Goal: Information Seeking & Learning: Learn about a topic

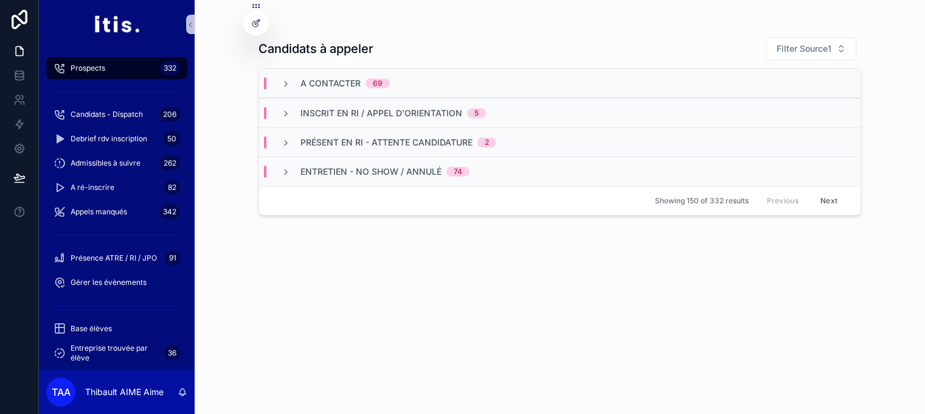
click at [333, 90] on div "A contacter 69" at bounding box center [560, 83] width 602 height 29
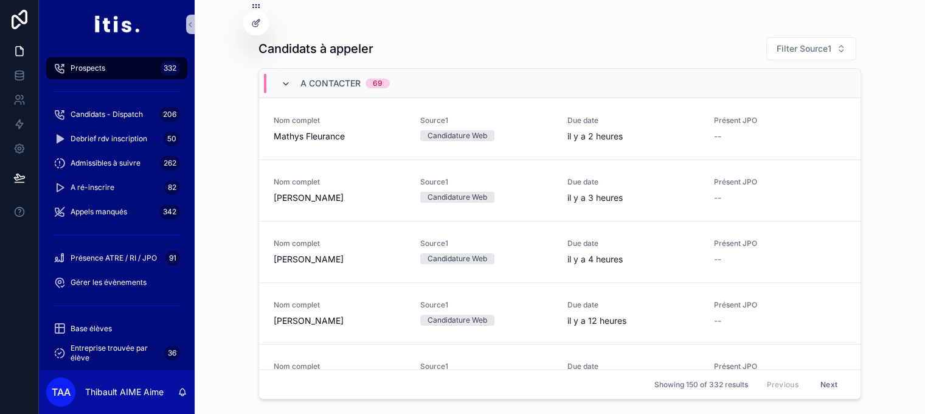
click at [290, 83] on icon "scrollable content" at bounding box center [286, 84] width 10 height 10
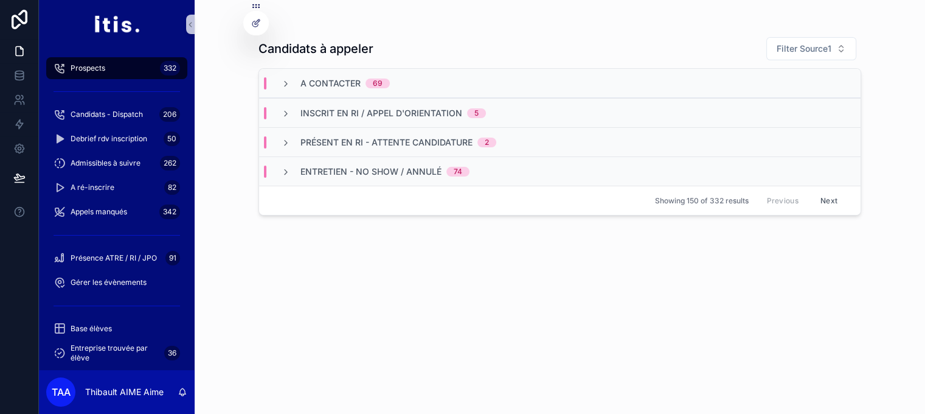
click at [290, 83] on icon "scrollable content" at bounding box center [286, 84] width 10 height 10
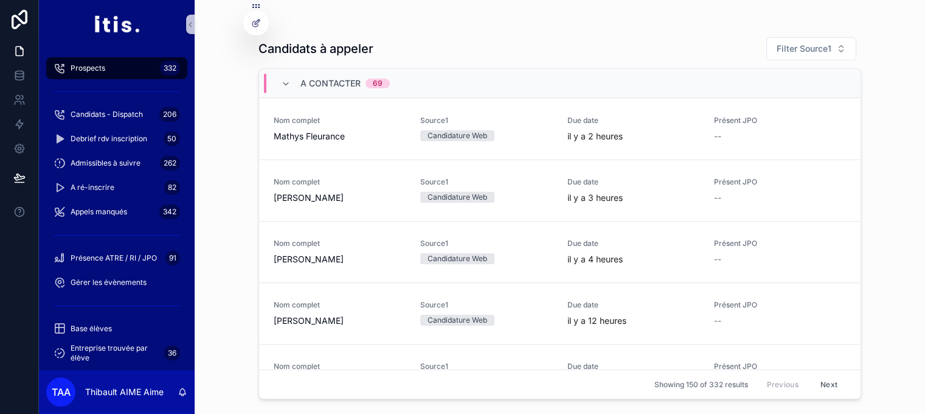
click at [290, 83] on icon "scrollable content" at bounding box center [286, 84] width 10 height 10
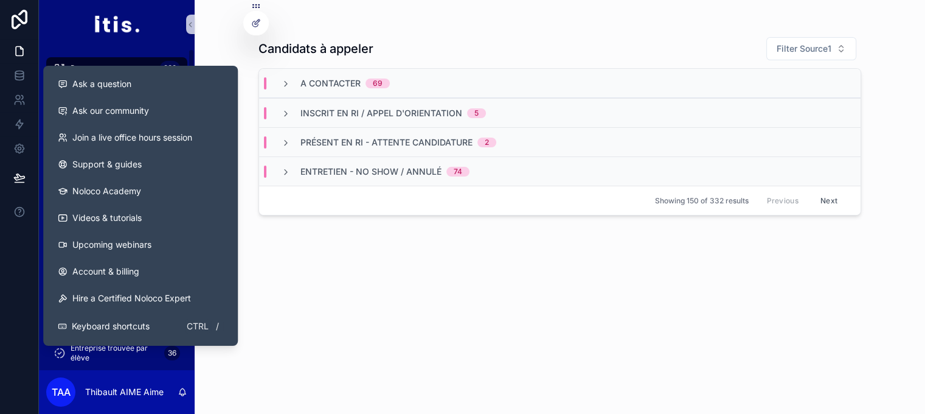
click at [342, 289] on div "Candidats à appeler Filter Source1 A contacter 69 Inscrit en RI / appel d'orien…" at bounding box center [560, 214] width 603 height 370
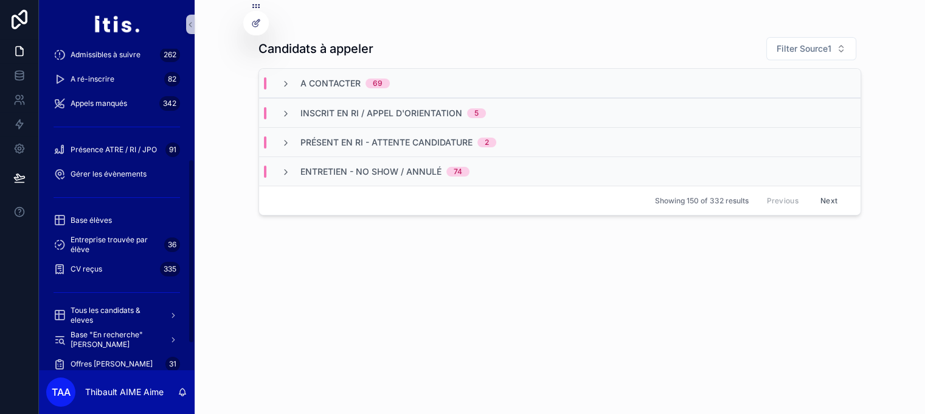
scroll to position [260, 0]
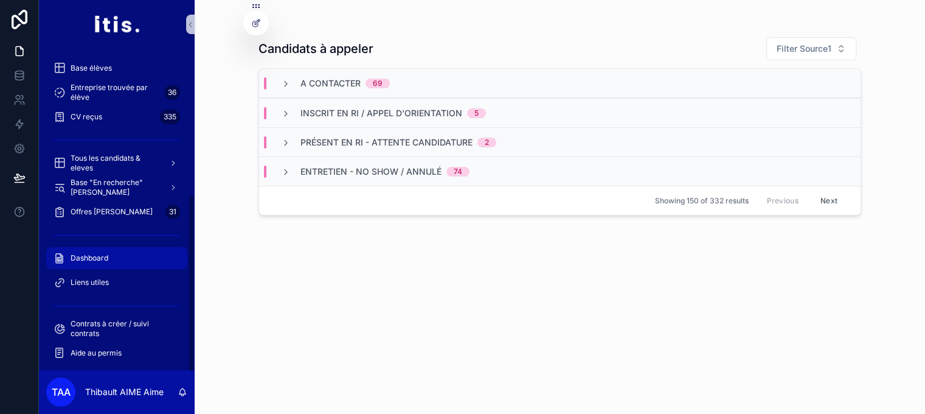
click at [112, 263] on div "Dashboard" at bounding box center [117, 257] width 127 height 19
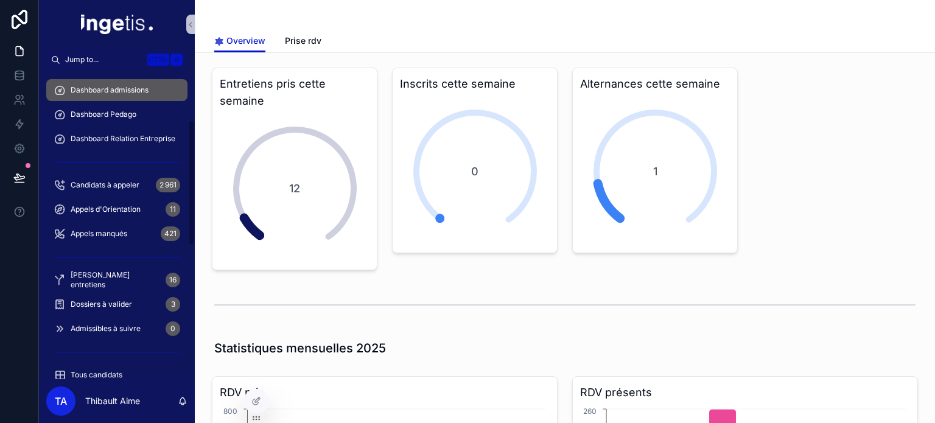
scroll to position [122, 0]
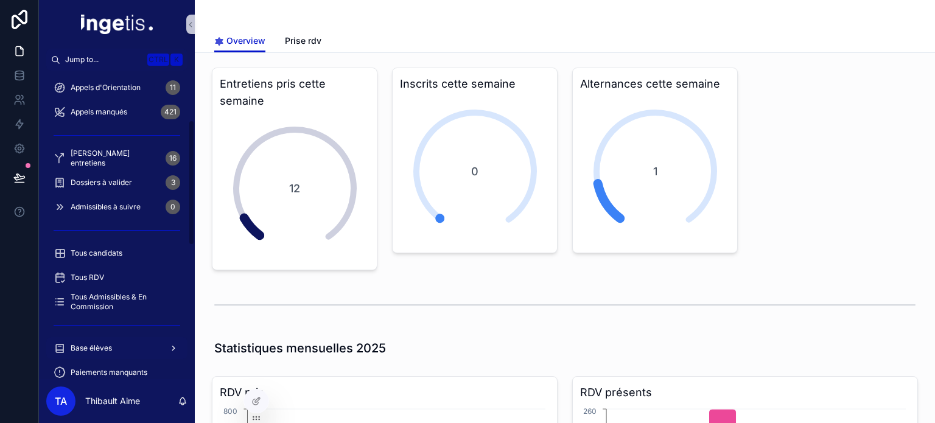
click at [122, 347] on div "Base élèves" at bounding box center [117, 347] width 127 height 19
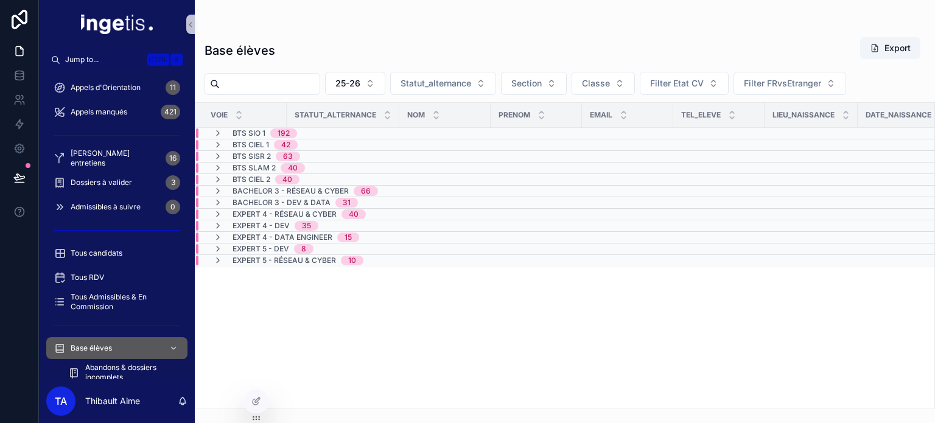
click at [316, 136] on div "BTS SIO 1 192" at bounding box center [343, 133] width 294 height 10
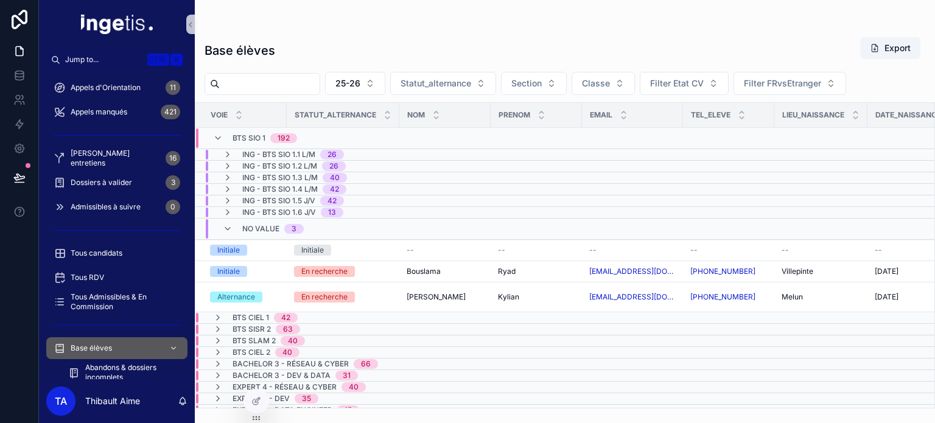
click at [333, 229] on div "No value 3" at bounding box center [343, 228] width 294 height 19
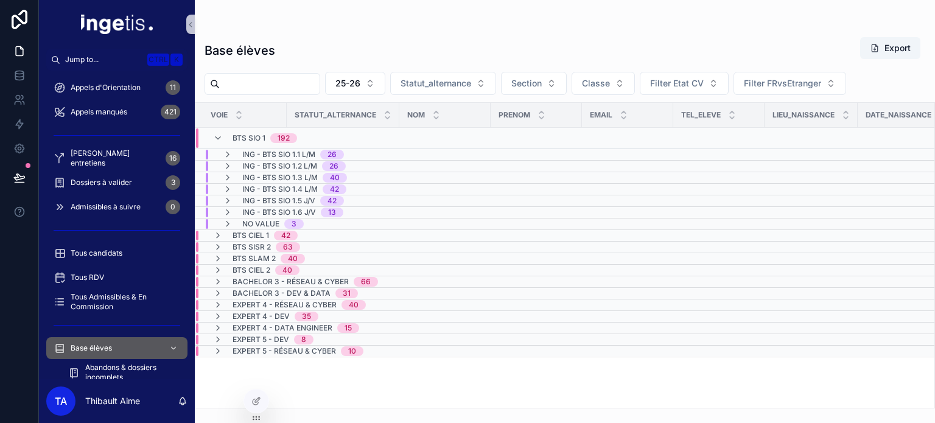
click at [341, 219] on div "No value 3" at bounding box center [343, 224] width 294 height 10
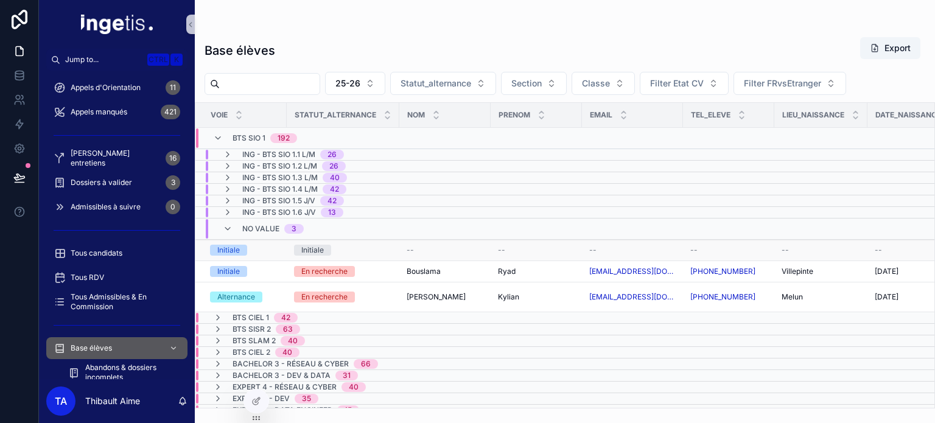
click at [362, 240] on td "Initiale" at bounding box center [343, 250] width 113 height 21
click at [363, 242] on td "Initiale" at bounding box center [343, 250] width 113 height 21
click at [369, 250] on div "Initiale" at bounding box center [343, 250] width 98 height 11
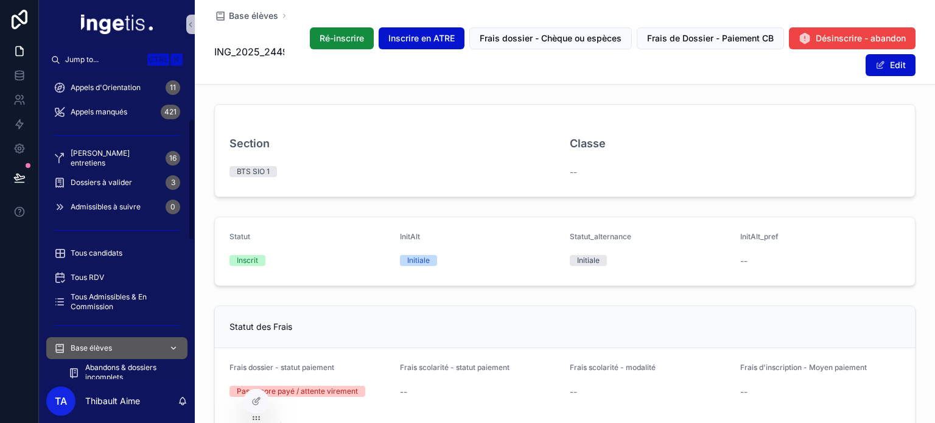
click at [106, 357] on div "Base élèves" at bounding box center [117, 347] width 127 height 19
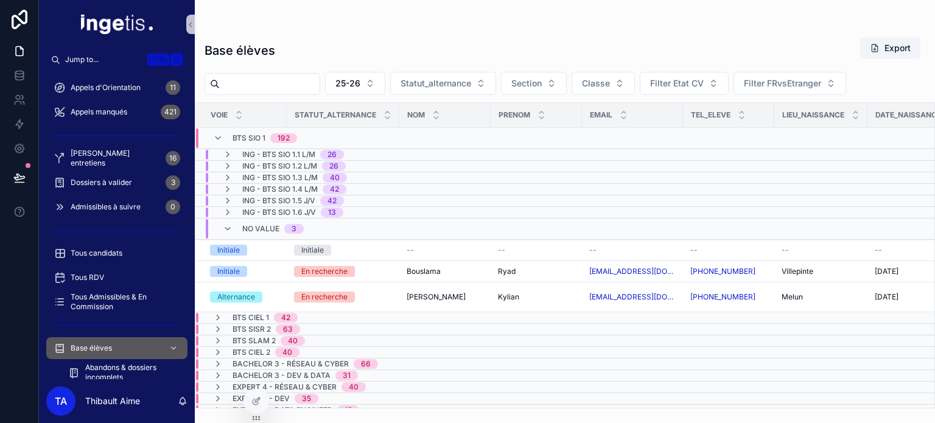
click at [404, 231] on div "No value 3" at bounding box center [343, 228] width 294 height 19
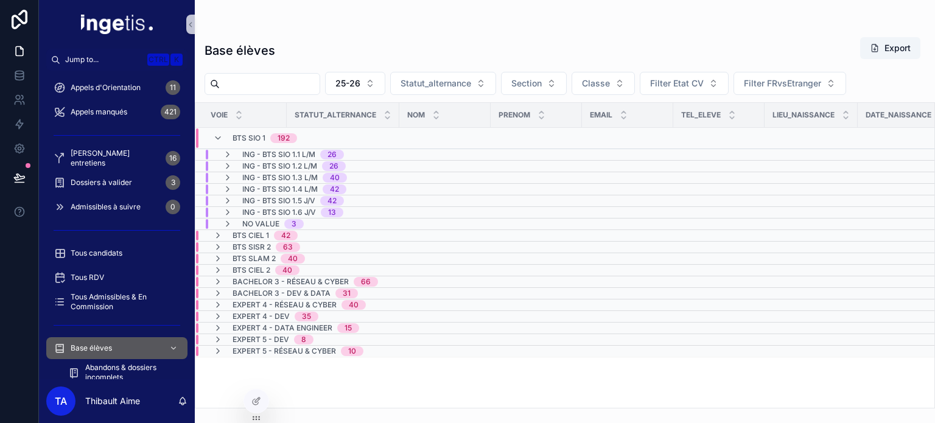
click at [279, 137] on div "192" at bounding box center [283, 138] width 12 height 10
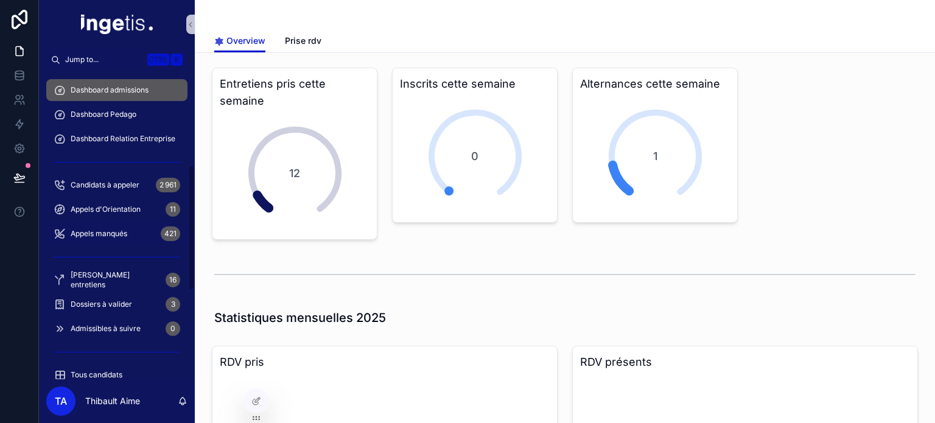
scroll to position [243, 0]
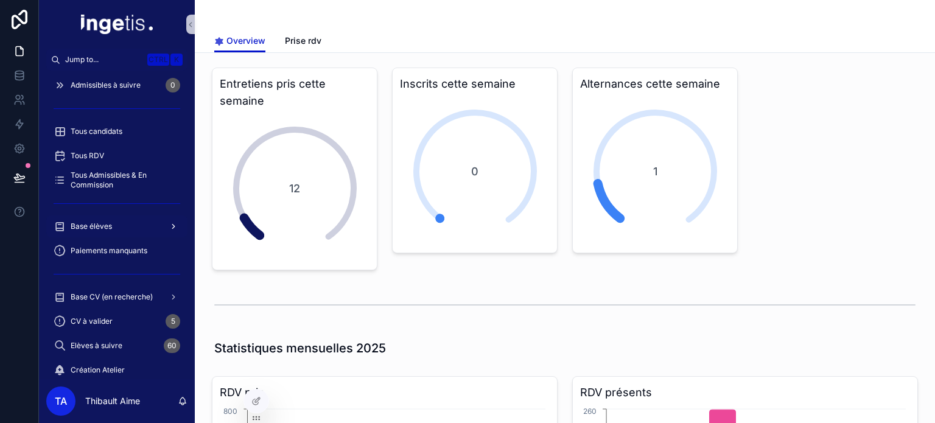
click at [120, 217] on div "Base élèves" at bounding box center [117, 226] width 127 height 19
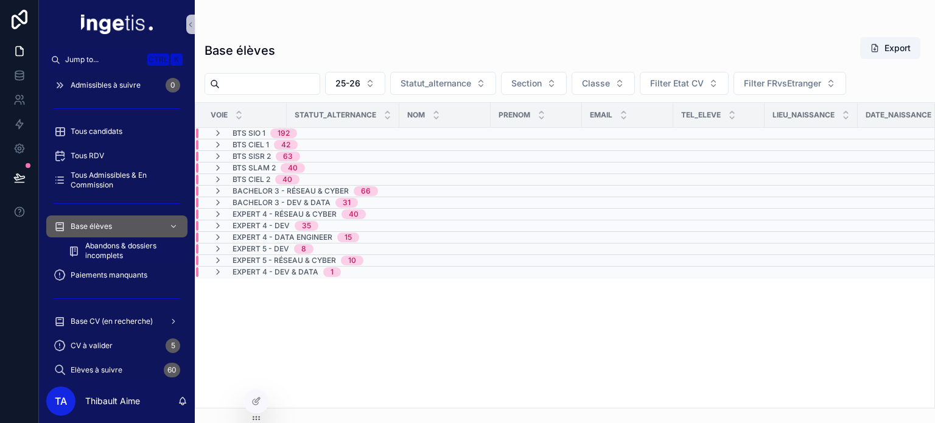
click at [119, 256] on span "Abandons & dossiers incomplets" at bounding box center [130, 250] width 90 height 19
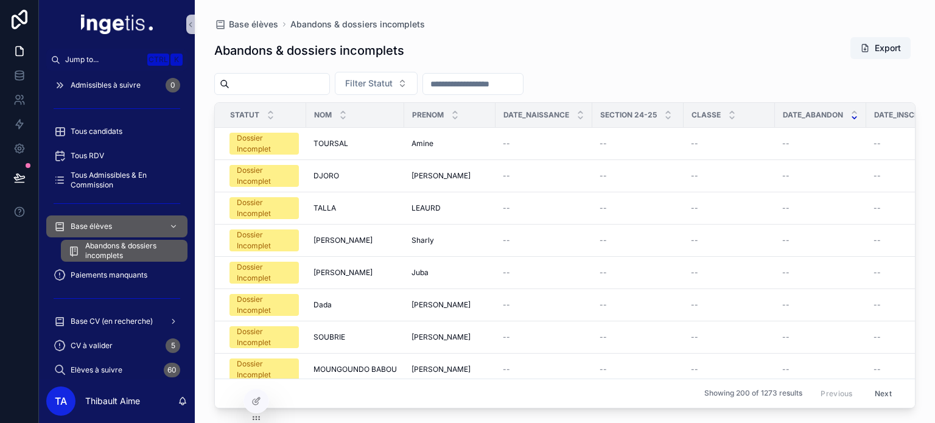
click at [853, 116] on icon "scrollable content" at bounding box center [854, 118] width 8 height 8
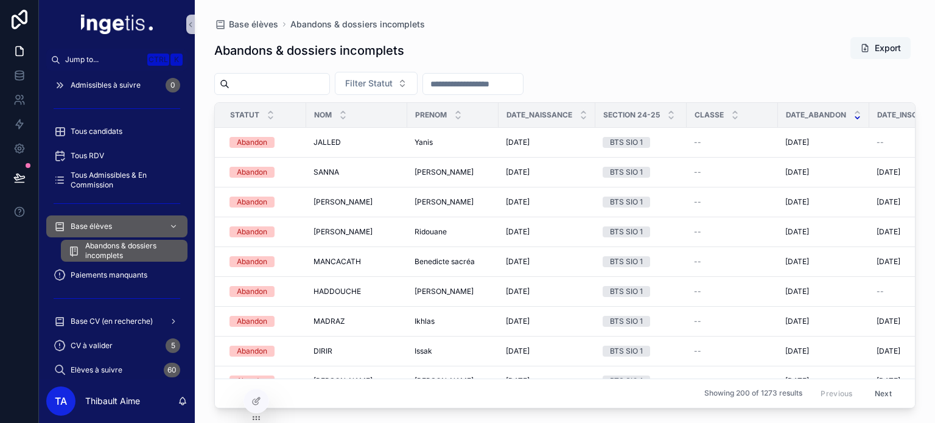
click at [883, 51] on button "Export" at bounding box center [880, 48] width 60 height 22
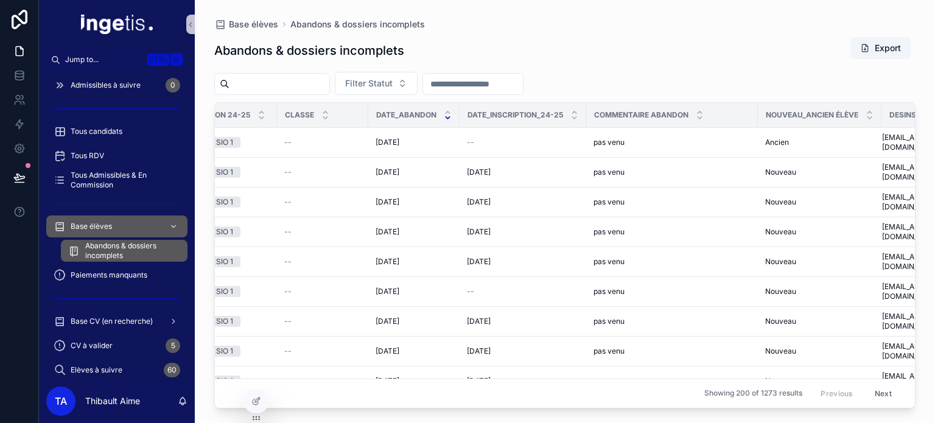
scroll to position [0, 479]
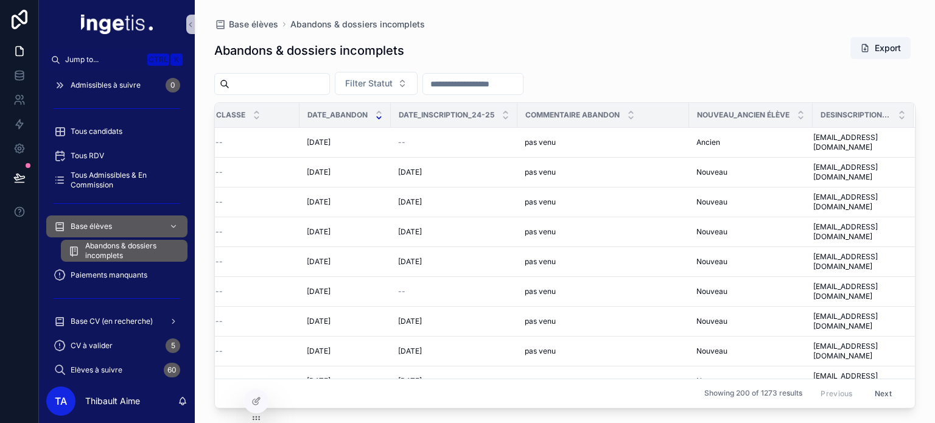
click at [619, 38] on div "Abandons & dossiers incomplets Export" at bounding box center [564, 51] width 701 height 28
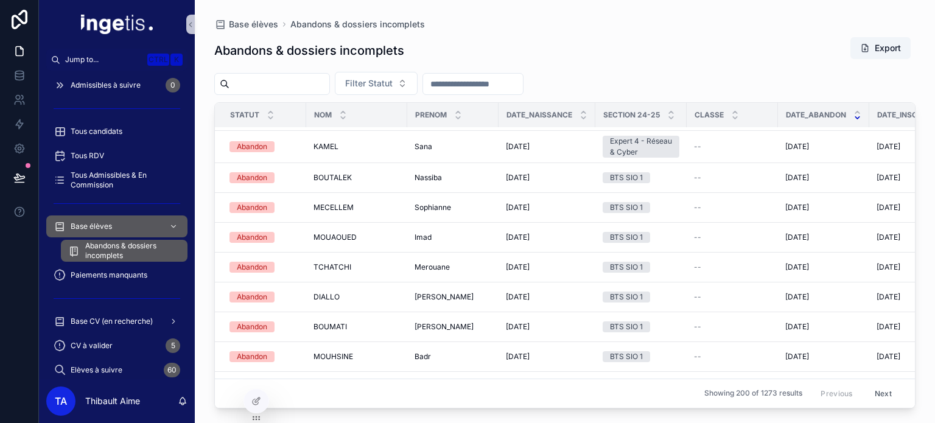
scroll to position [489, 0]
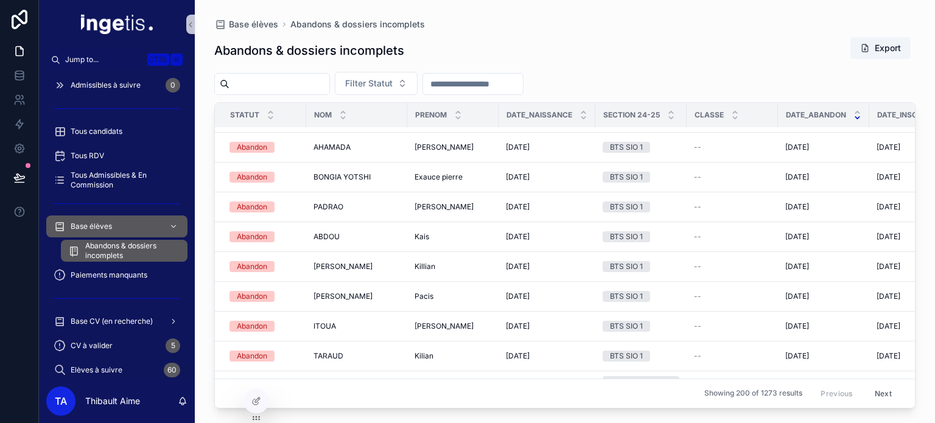
click at [499, 92] on div "scrollable content" at bounding box center [472, 84] width 101 height 22
click at [498, 88] on input "scrollable content" at bounding box center [473, 83] width 100 height 17
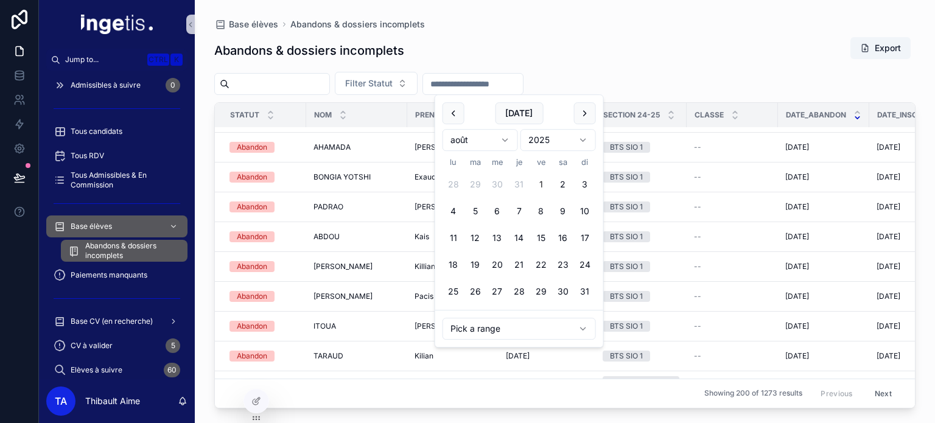
click at [537, 185] on button "1" at bounding box center [541, 184] width 22 height 22
type input "**********"
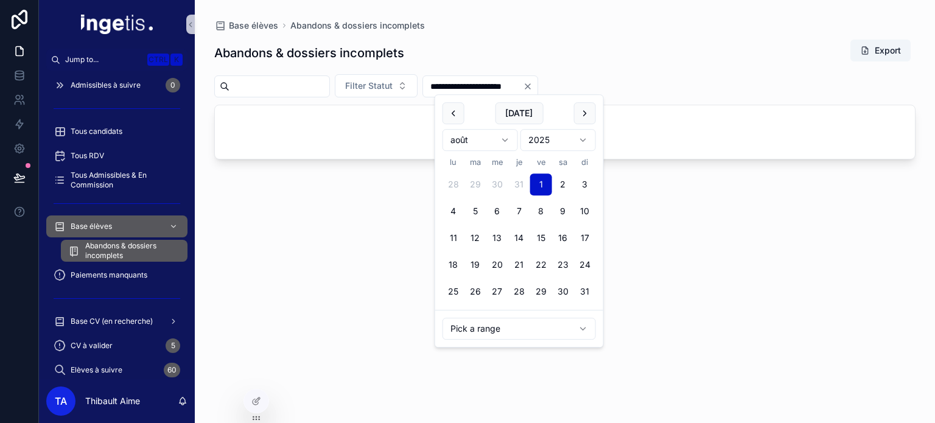
click at [689, 71] on div "**********" at bounding box center [564, 220] width 701 height 377
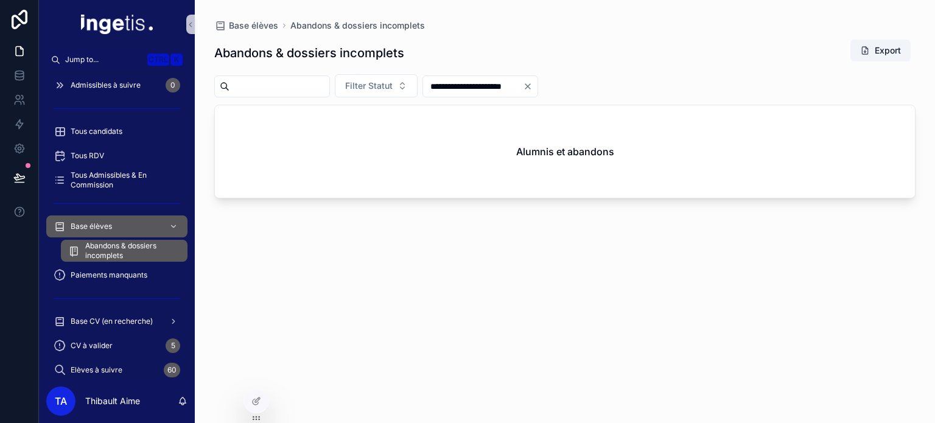
click at [532, 82] on icon "Clear" at bounding box center [528, 87] width 10 height 10
click at [523, 88] on input "scrollable content" at bounding box center [473, 86] width 100 height 17
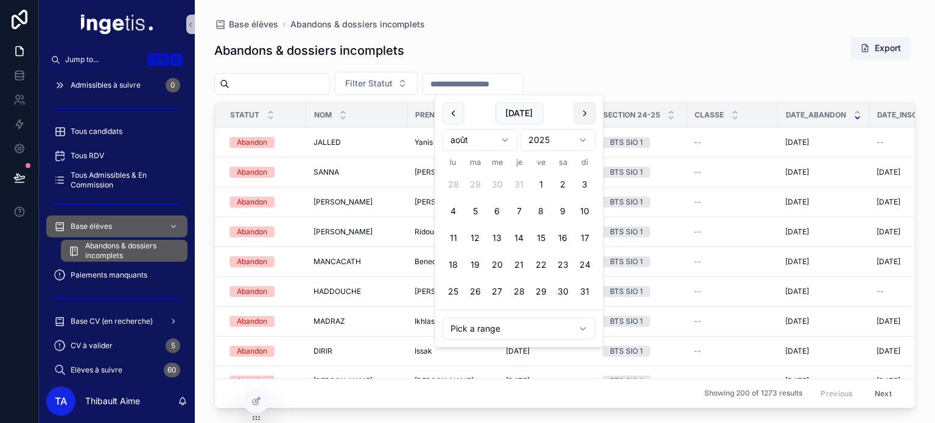
click at [588, 113] on button "scrollable content" at bounding box center [585, 113] width 22 height 22
click at [448, 181] on button "1" at bounding box center [453, 184] width 22 height 22
type input "**********"
click at [645, 54] on div "Abandons & dossiers incomplets Export" at bounding box center [564, 51] width 701 height 28
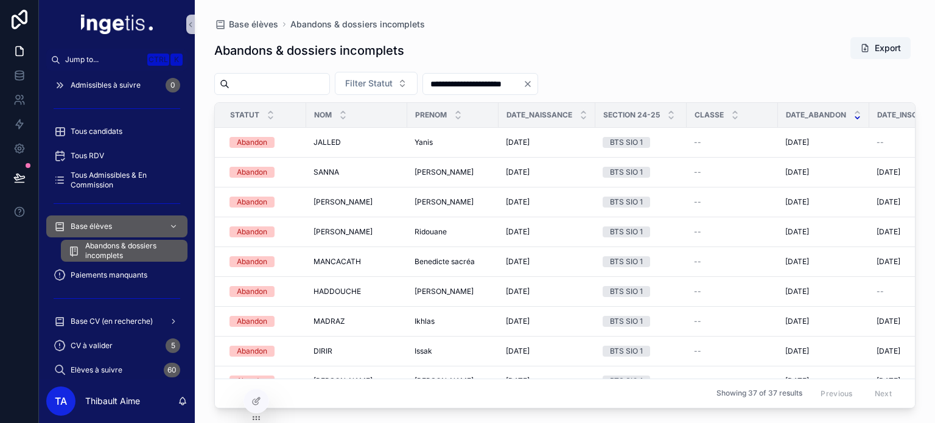
click at [532, 82] on icon "Clear" at bounding box center [528, 84] width 10 height 10
click at [523, 85] on input "scrollable content" at bounding box center [473, 83] width 100 height 17
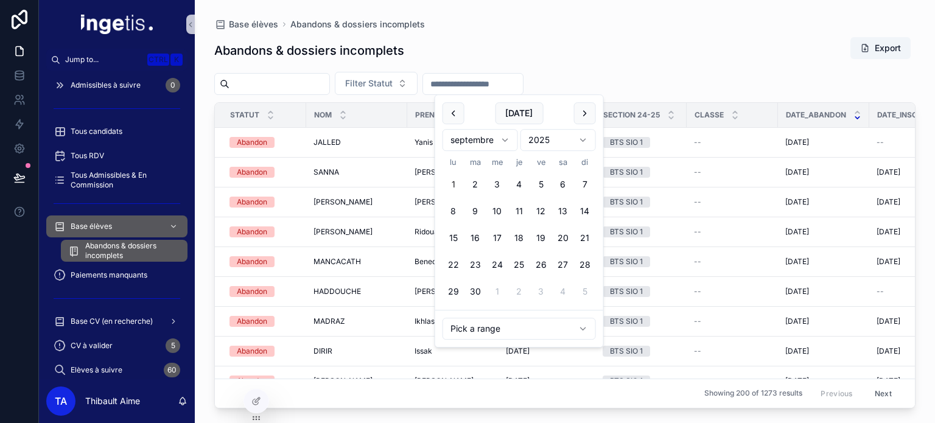
click at [540, 141] on html "Jump to... Ctrl K Dashboard admissions Dashboard Pedago Dashboard Relation Entr…" at bounding box center [467, 211] width 935 height 423
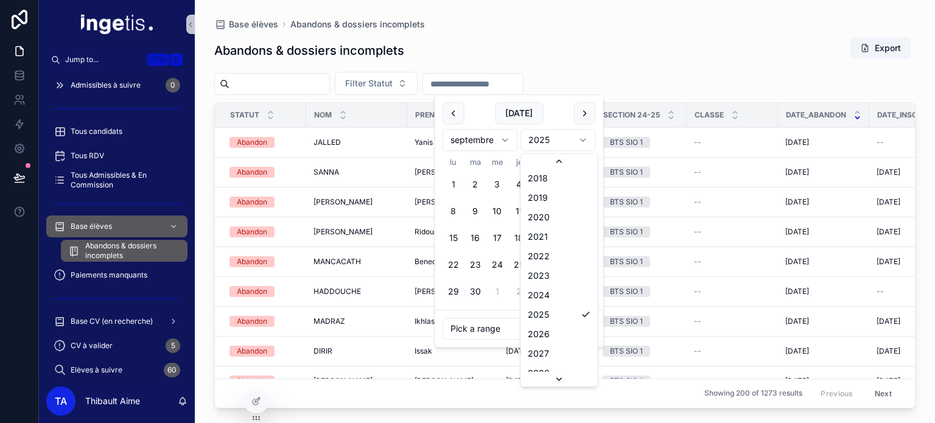
scroll to position [2376, 0]
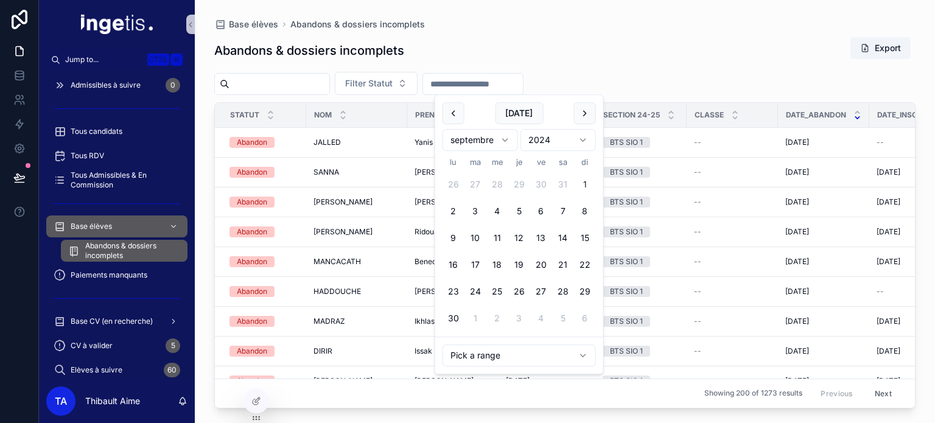
click at [589, 182] on button "1" at bounding box center [585, 184] width 22 height 22
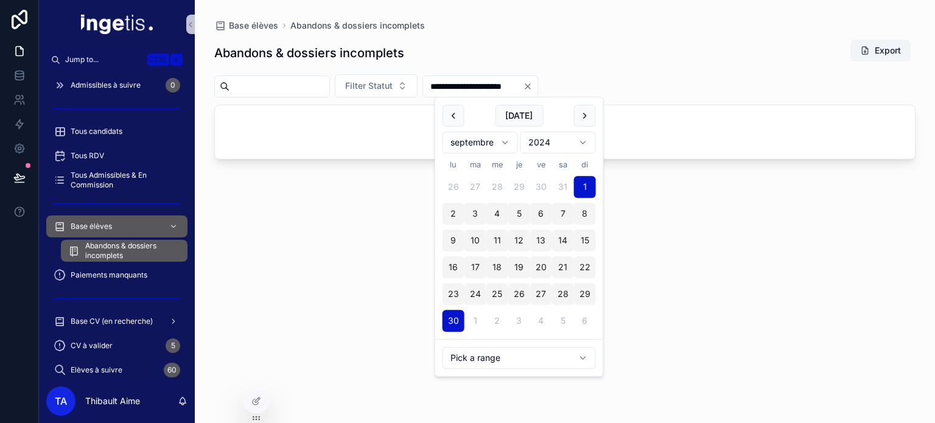
type input "**********"
click at [667, 65] on div "**********" at bounding box center [564, 220] width 701 height 377
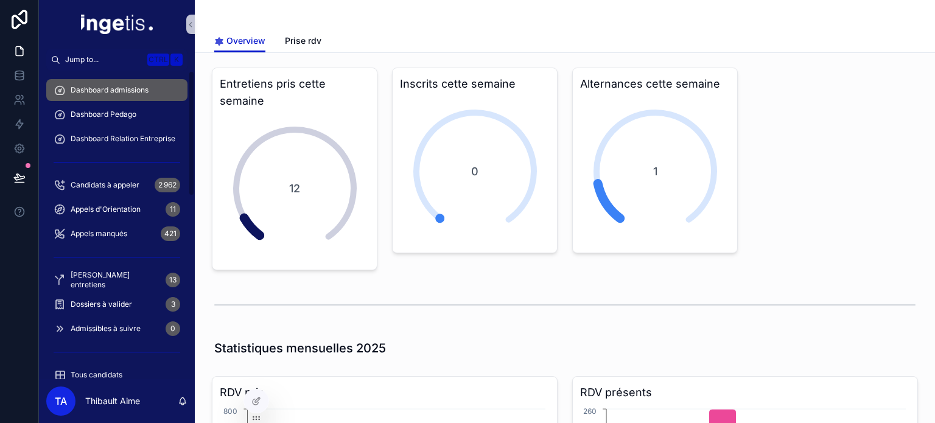
click at [133, 83] on div "Dashboard admissions" at bounding box center [117, 89] width 127 height 19
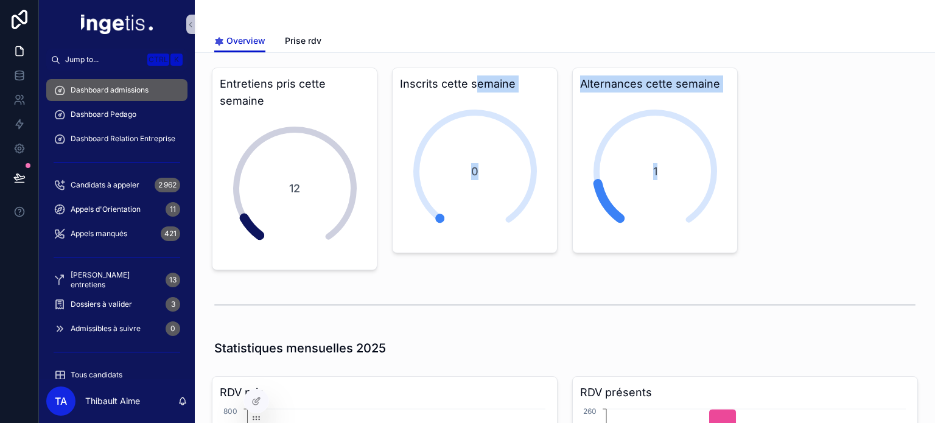
drag, startPoint x: 538, startPoint y: 118, endPoint x: 470, endPoint y: 79, distance: 78.5
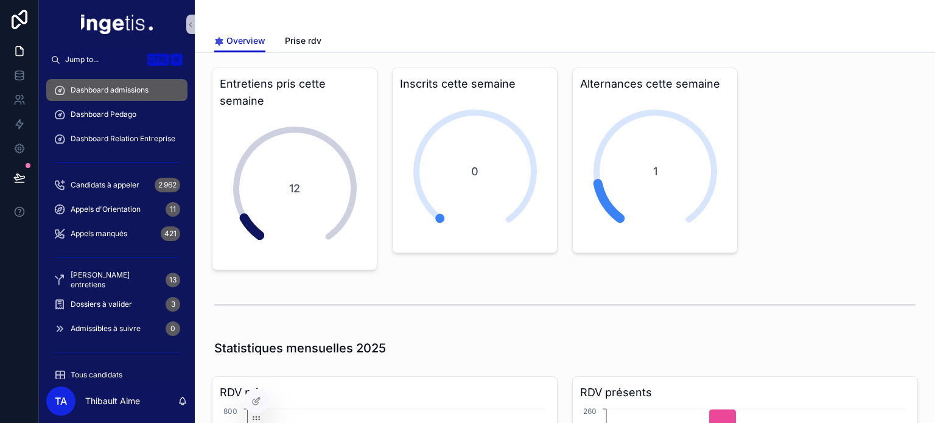
click at [470, 79] on icon "scrollable content" at bounding box center [474, 171] width 207 height 207
drag, startPoint x: 421, startPoint y: 127, endPoint x: 570, endPoint y: 172, distance: 155.1
click at [588, 172] on div "1" at bounding box center [655, 171] width 148 height 148
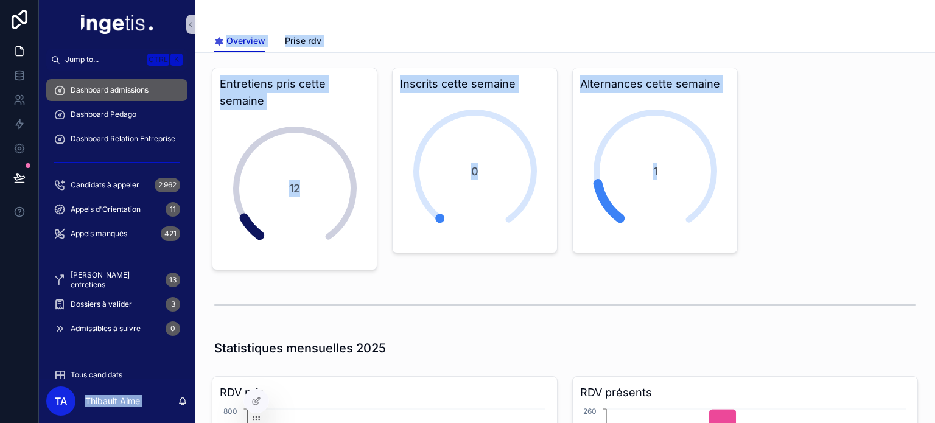
drag, startPoint x: 855, startPoint y: 231, endPoint x: 71, endPoint y: 35, distance: 809.0
click at [64, 35] on div "Jump to... Ctrl K Dashboard admissions Dashboard Pedago Dashboard Relation Entr…" at bounding box center [487, 211] width 896 height 423
click at [242, 16] on div "scrollable content" at bounding box center [564, 14] width 701 height 29
drag, startPoint x: 223, startPoint y: 16, endPoint x: 896, endPoint y: 238, distance: 708.5
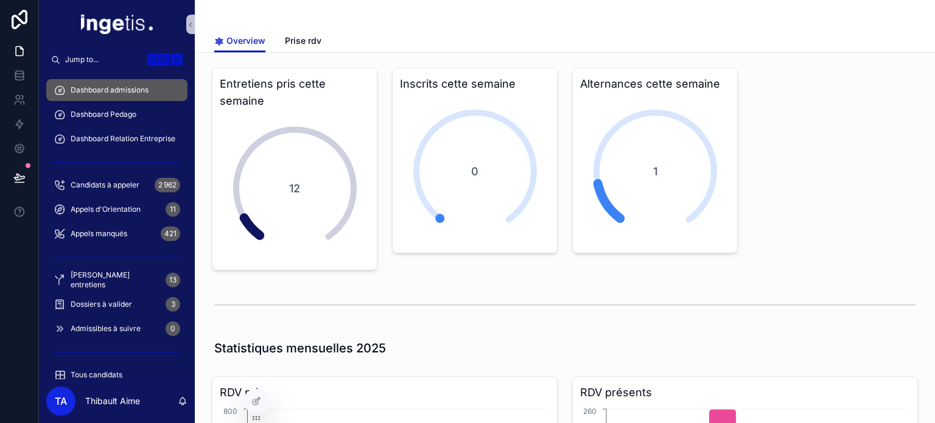
click at [299, 36] on span "Prise rdv" at bounding box center [303, 41] width 37 height 12
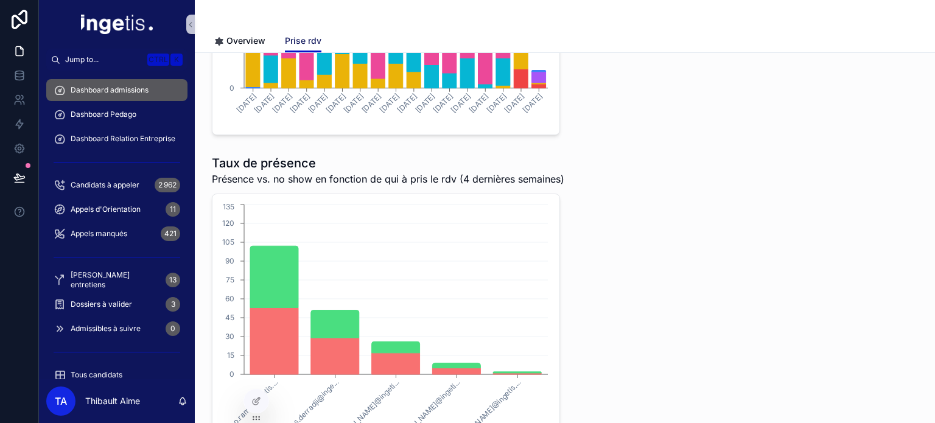
scroll to position [267, 0]
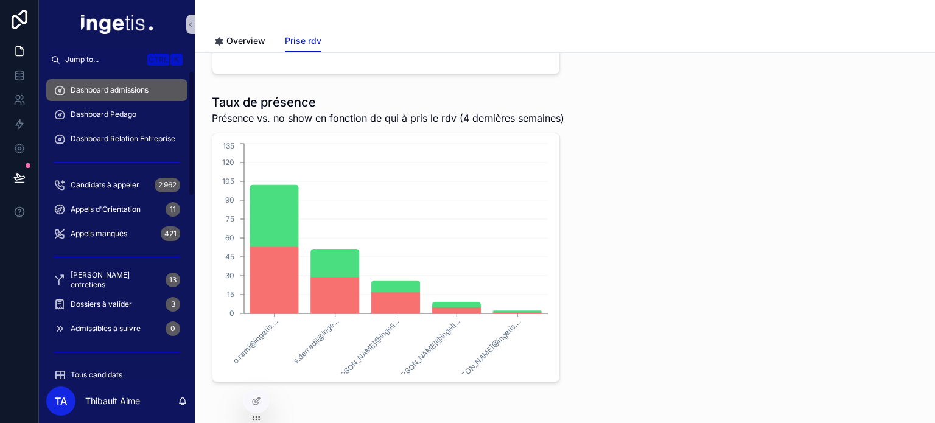
click at [127, 91] on span "Dashboard admissions" at bounding box center [110, 90] width 78 height 10
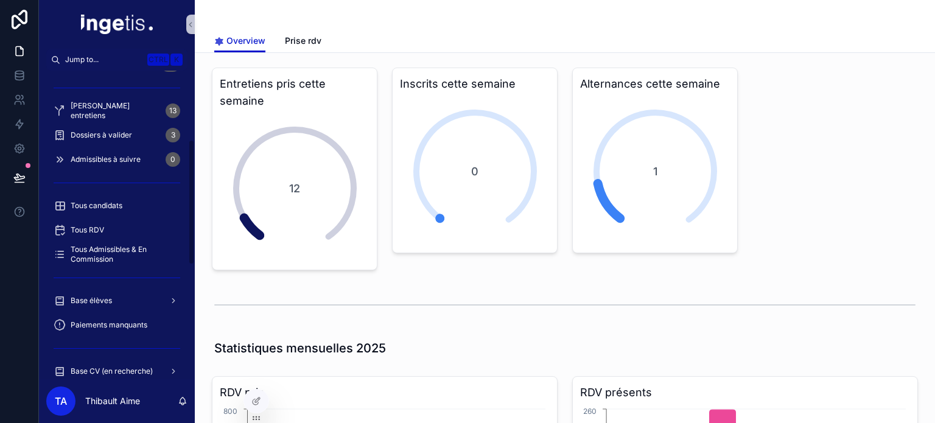
scroll to position [183, 0]
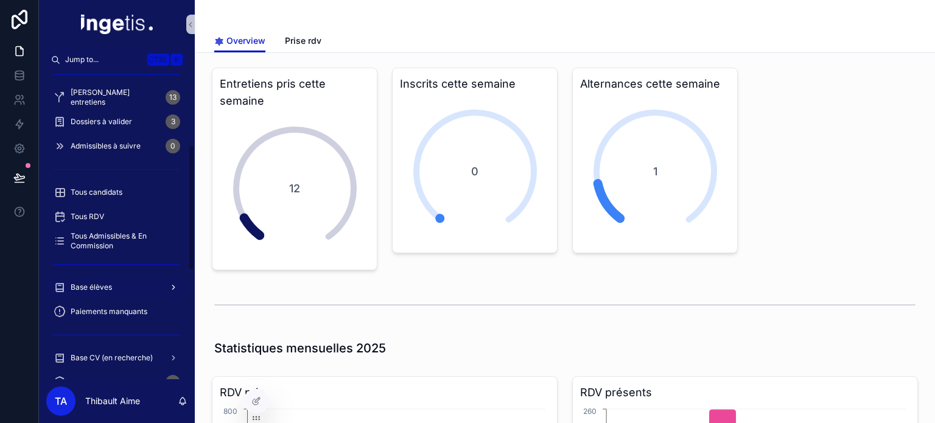
click at [111, 283] on span "Base élèves" at bounding box center [91, 287] width 41 height 10
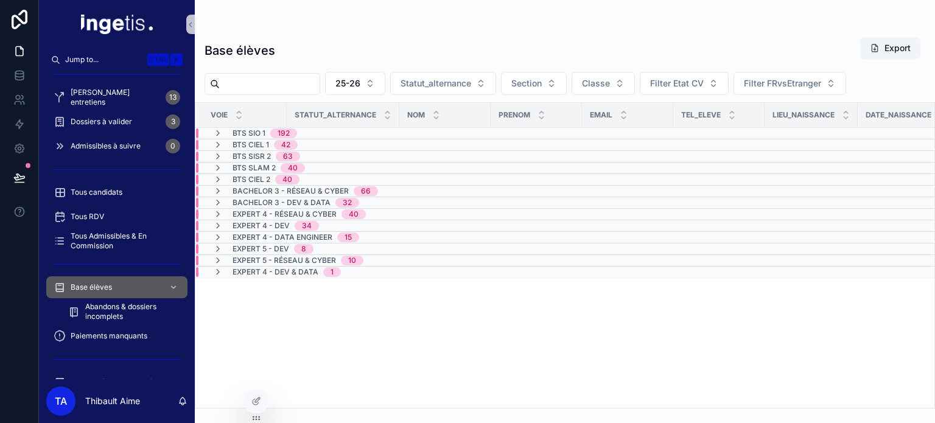
click at [287, 129] on div "192" at bounding box center [283, 133] width 12 height 10
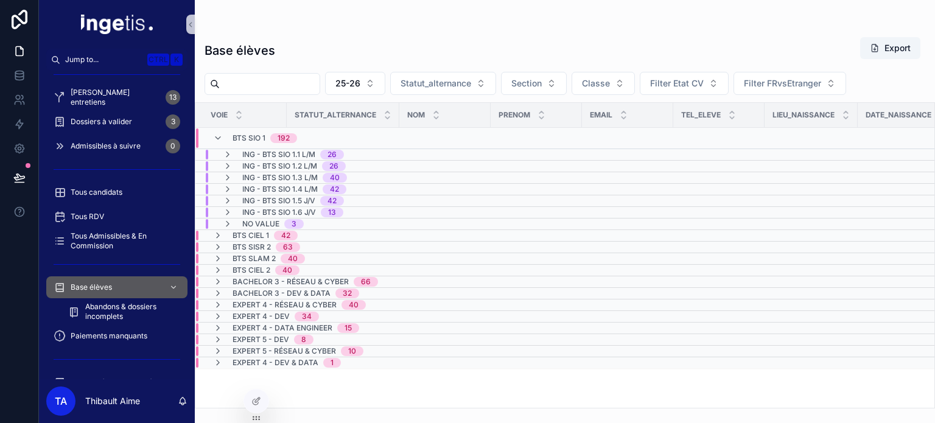
click at [307, 176] on span "ING - BTS SIO 1.3 L/M" at bounding box center [279, 178] width 75 height 10
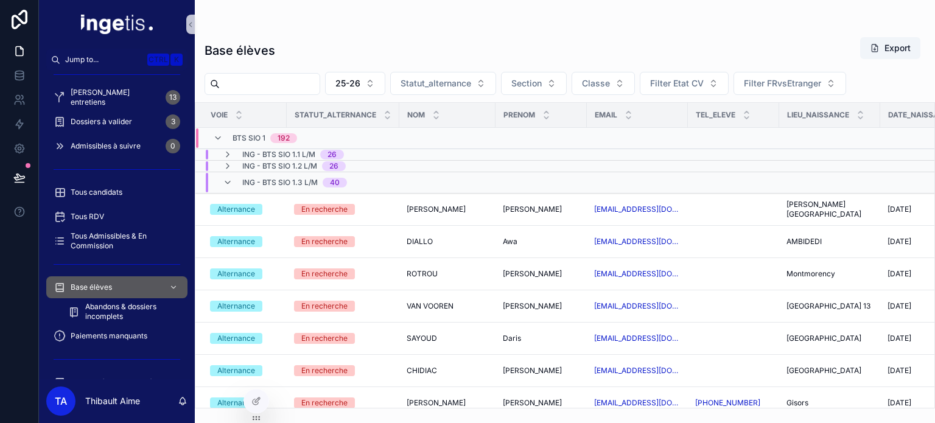
click at [282, 178] on span "ING - BTS SIO 1.3 L/M" at bounding box center [279, 183] width 75 height 10
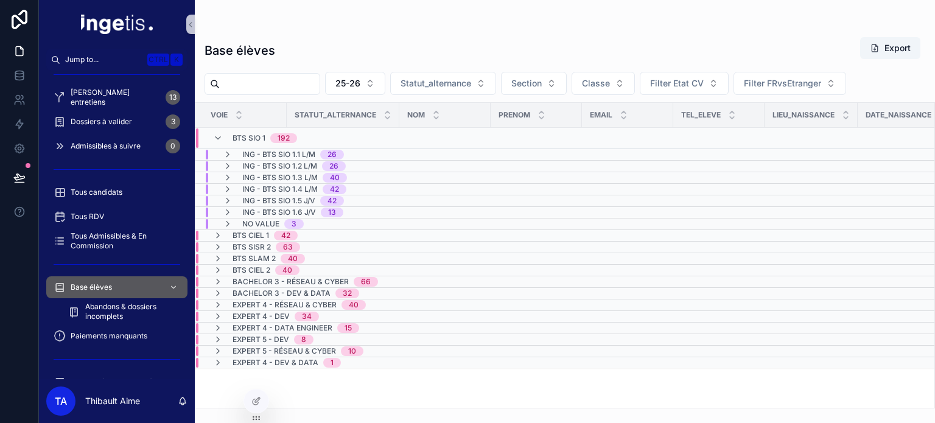
click at [280, 186] on span "ING - BTS SIO 1.4 L/M" at bounding box center [279, 189] width 75 height 10
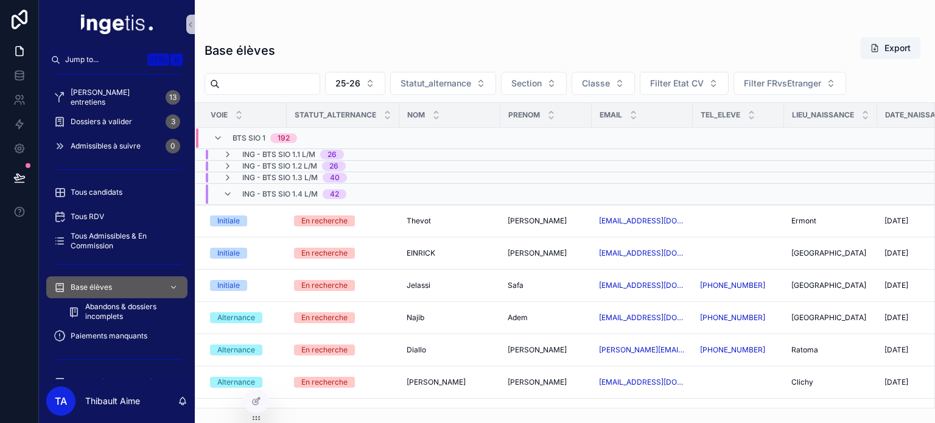
click at [280, 186] on div "ING - BTS SIO 1.4 L/M 42" at bounding box center [294, 193] width 104 height 19
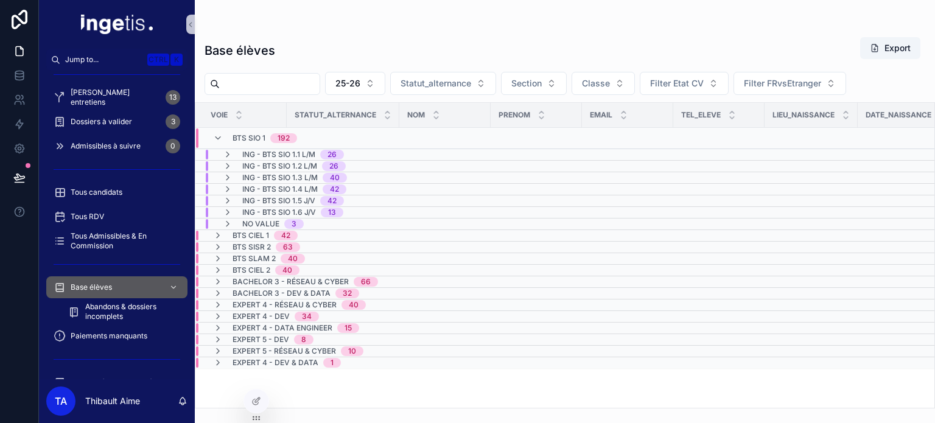
click at [291, 197] on span "ING - BTS SIO 1.5 J/V" at bounding box center [278, 201] width 73 height 10
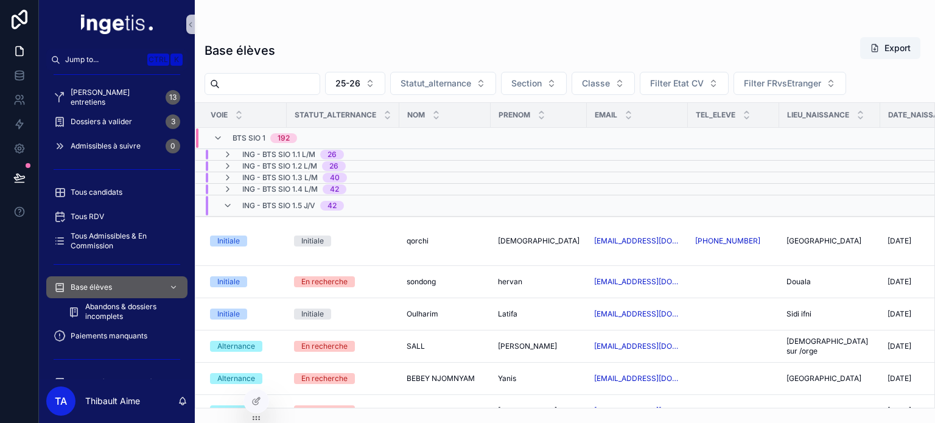
click at [280, 202] on span "ING - BTS SIO 1.5 J/V" at bounding box center [278, 206] width 73 height 10
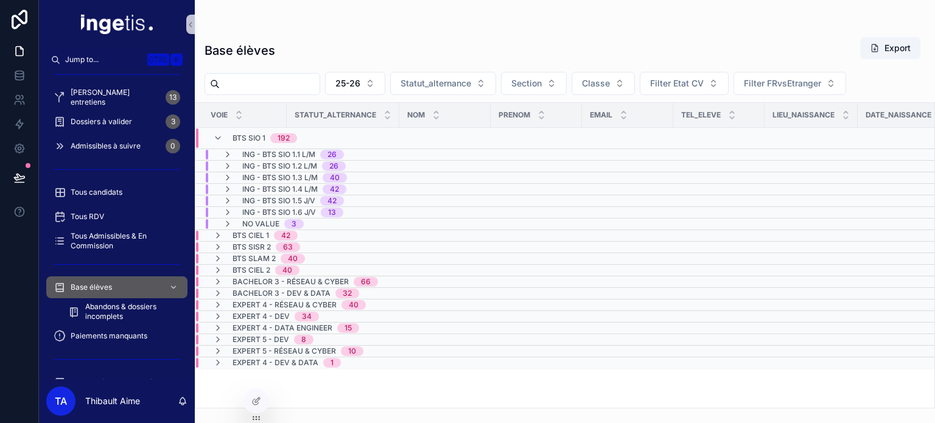
click at [277, 196] on span "ING - BTS SIO 1.5 J/V" at bounding box center [278, 201] width 73 height 10
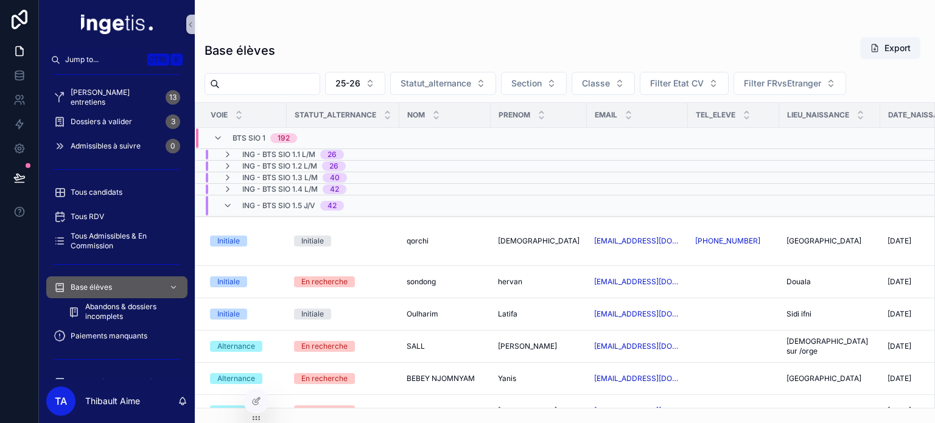
click at [277, 201] on span "ING - BTS SIO 1.5 J/V" at bounding box center [278, 206] width 73 height 10
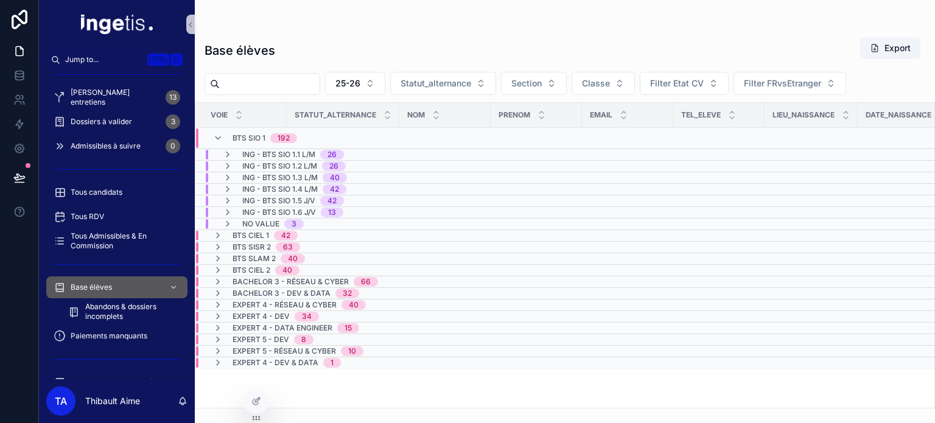
click at [282, 211] on span "ING - BTS SIO 1.6 J/V" at bounding box center [279, 212] width 74 height 10
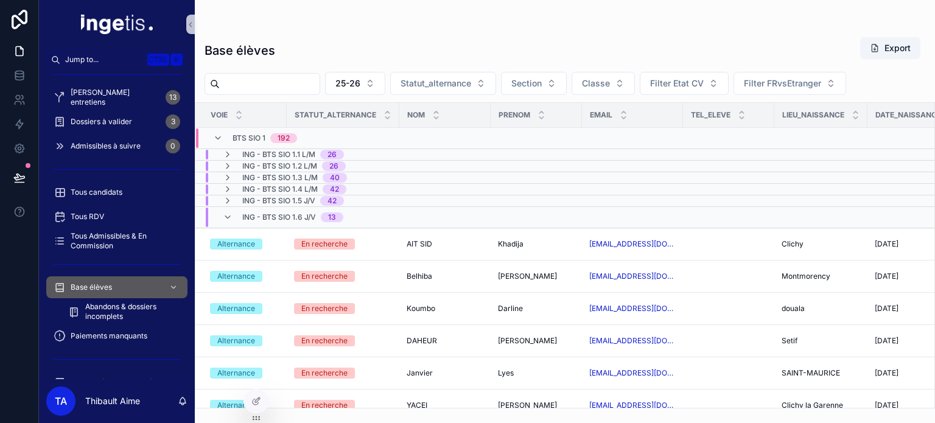
click at [270, 214] on span "ING - BTS SIO 1.6 J/V" at bounding box center [279, 217] width 74 height 10
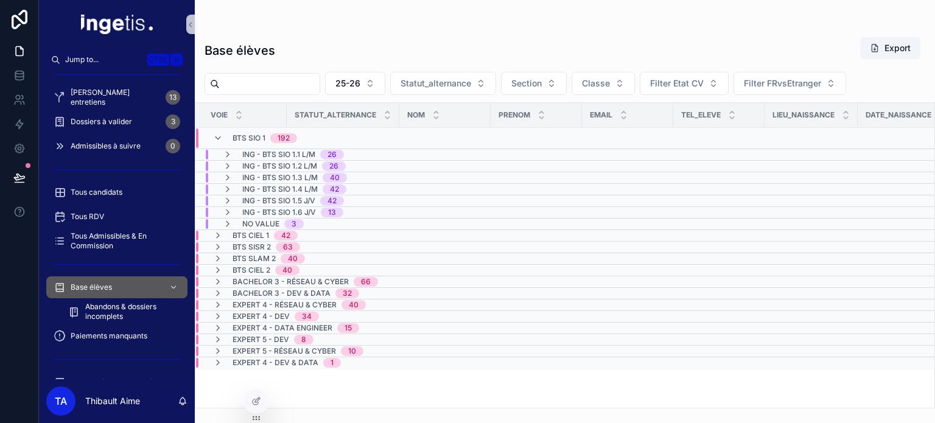
click at [243, 134] on span "BTS SIO 1" at bounding box center [248, 138] width 33 height 10
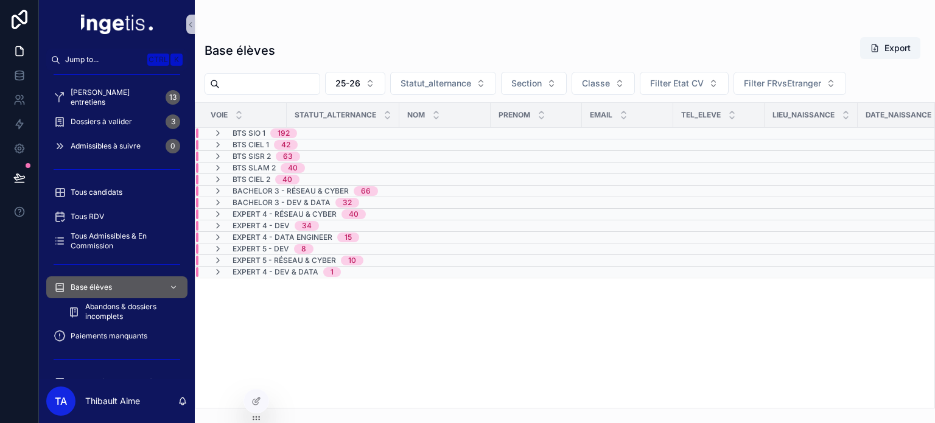
click at [243, 134] on span "BTS SIO 1" at bounding box center [248, 133] width 33 height 10
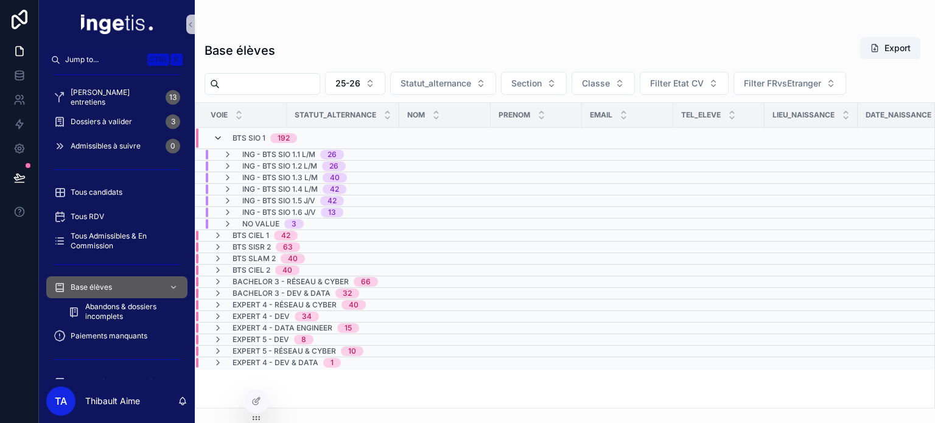
click at [220, 138] on icon "scrollable content" at bounding box center [218, 138] width 10 height 10
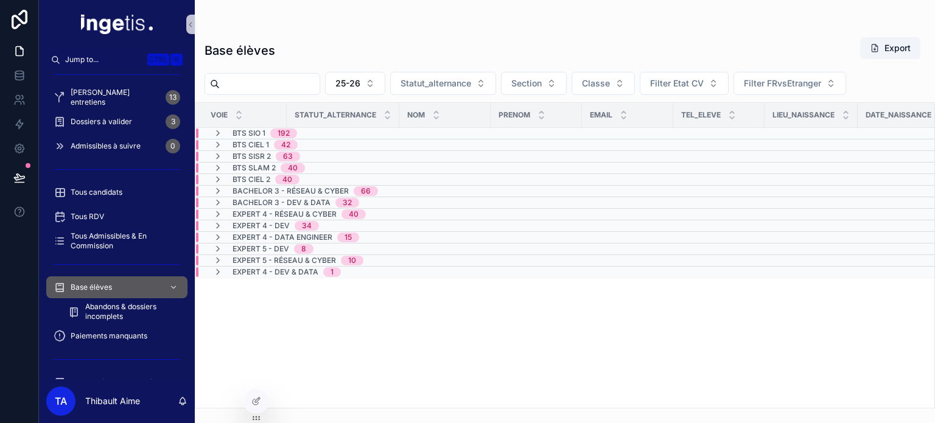
click at [220, 138] on icon "scrollable content" at bounding box center [218, 133] width 10 height 10
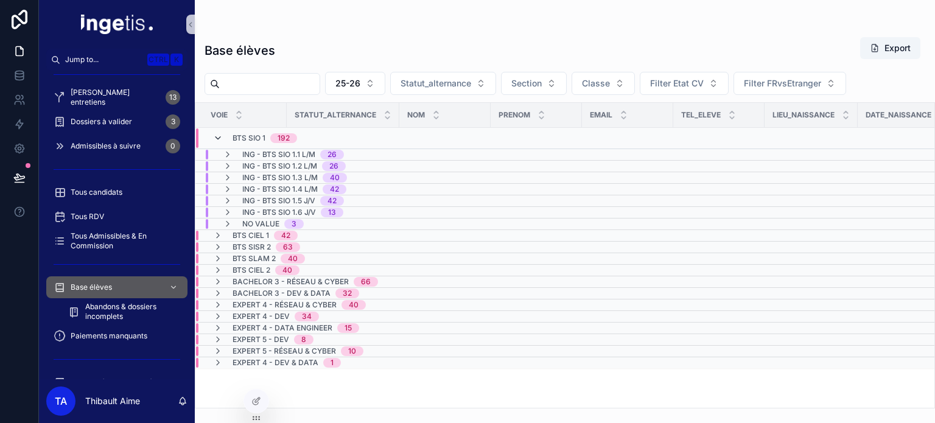
click at [217, 137] on icon "scrollable content" at bounding box center [218, 138] width 10 height 10
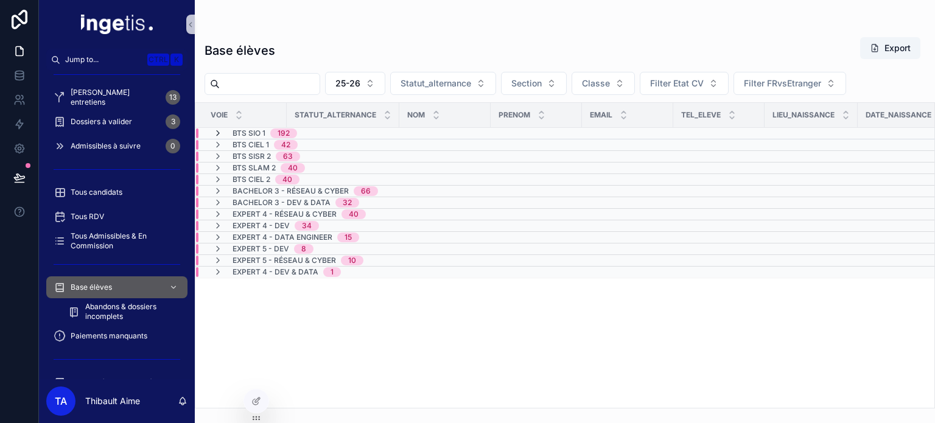
click at [218, 135] on icon "scrollable content" at bounding box center [218, 133] width 10 height 10
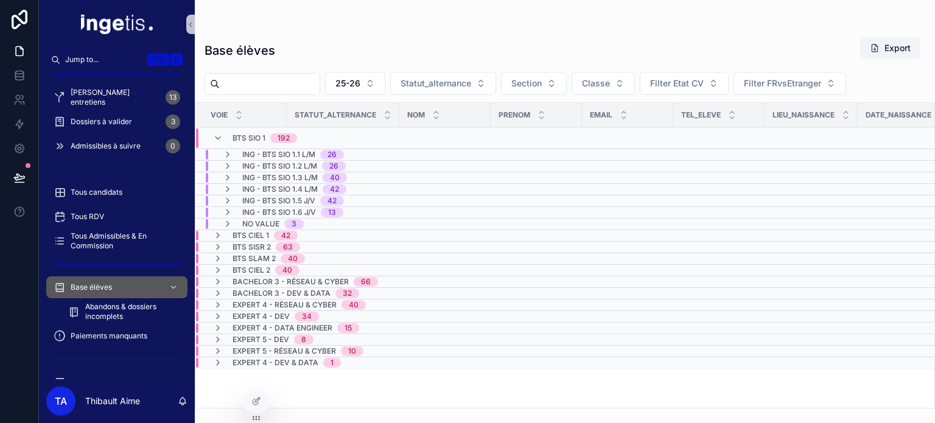
click at [218, 131] on div "BTS SIO 1 192" at bounding box center [255, 137] width 84 height 19
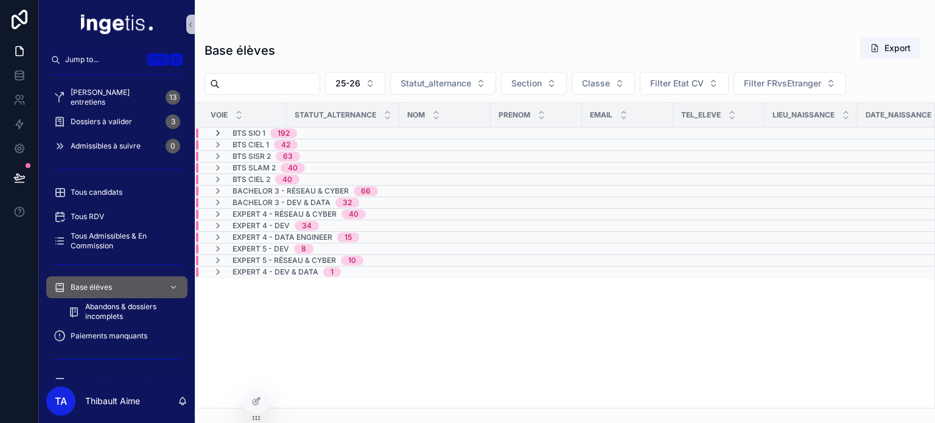
click at [218, 132] on icon "scrollable content" at bounding box center [218, 133] width 10 height 10
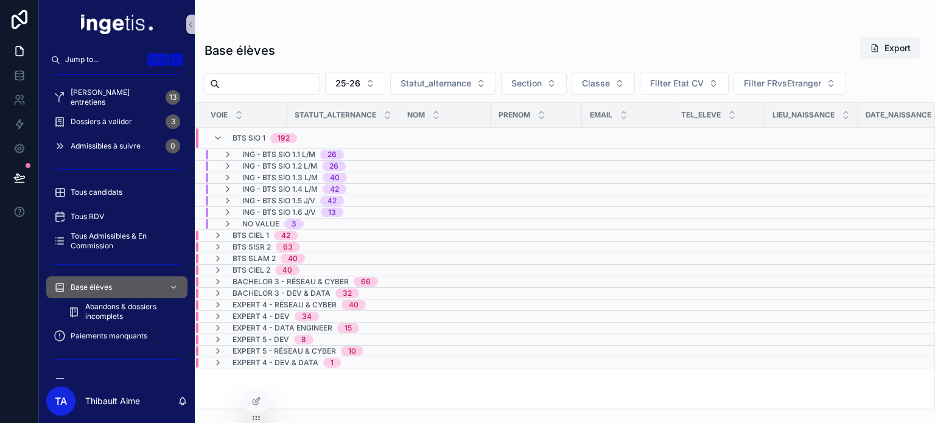
click at [218, 132] on div "BTS SIO 1 192" at bounding box center [255, 137] width 84 height 19
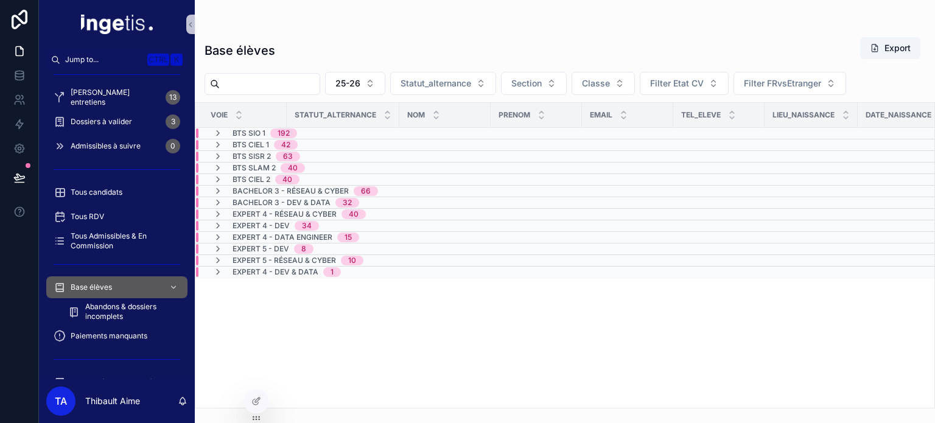
click at [251, 132] on span "BTS SIO 1" at bounding box center [248, 133] width 33 height 10
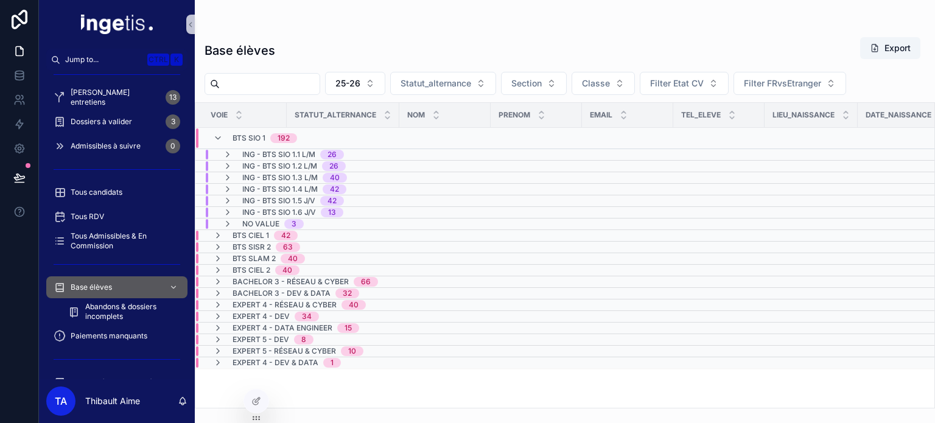
click at [248, 233] on span "BTS CIEL 1" at bounding box center [250, 236] width 37 height 10
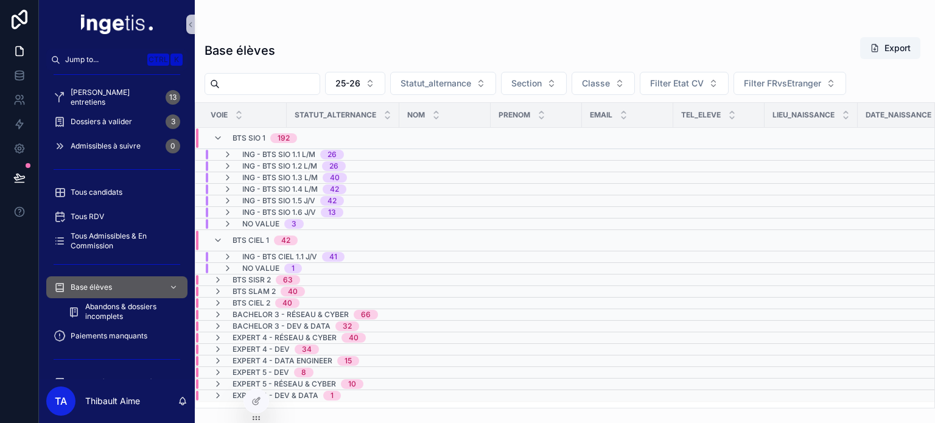
click at [263, 257] on span "ING - BTS CIEL 1.1 J/V" at bounding box center [279, 257] width 75 height 10
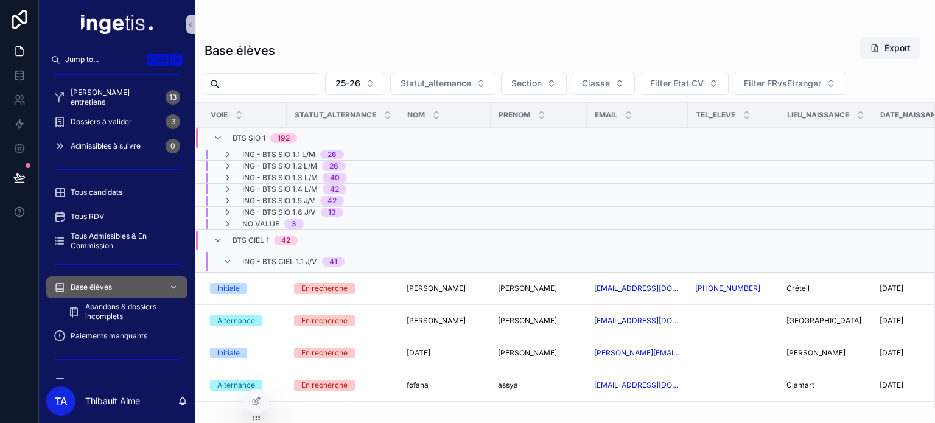
click at [263, 257] on span "ING - BTS CIEL 1.1 J/V" at bounding box center [279, 262] width 75 height 10
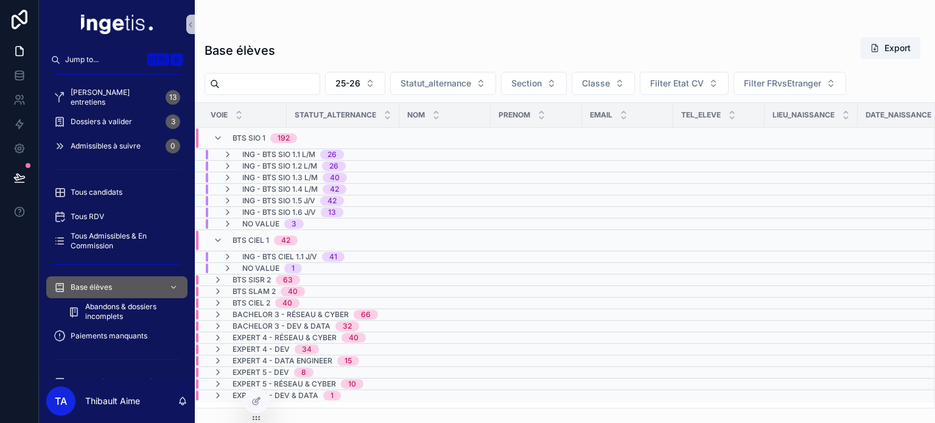
click at [260, 238] on span "BTS CIEL 1" at bounding box center [250, 240] width 37 height 10
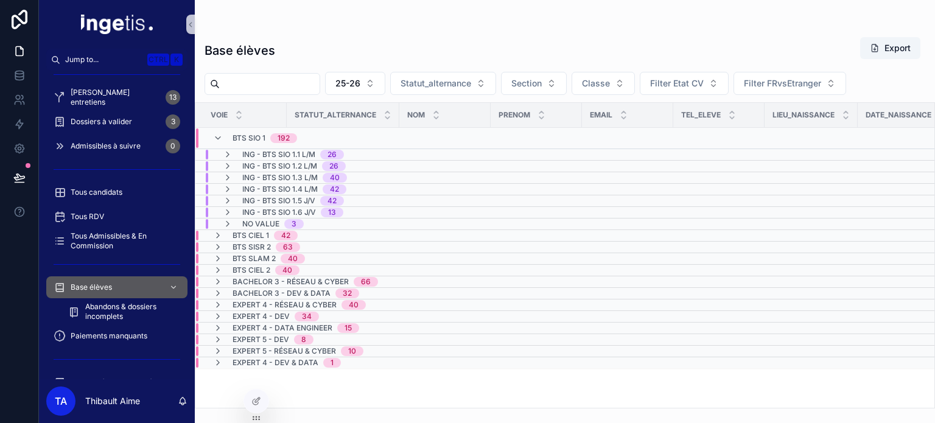
click at [251, 137] on span "BTS SIO 1" at bounding box center [248, 138] width 33 height 10
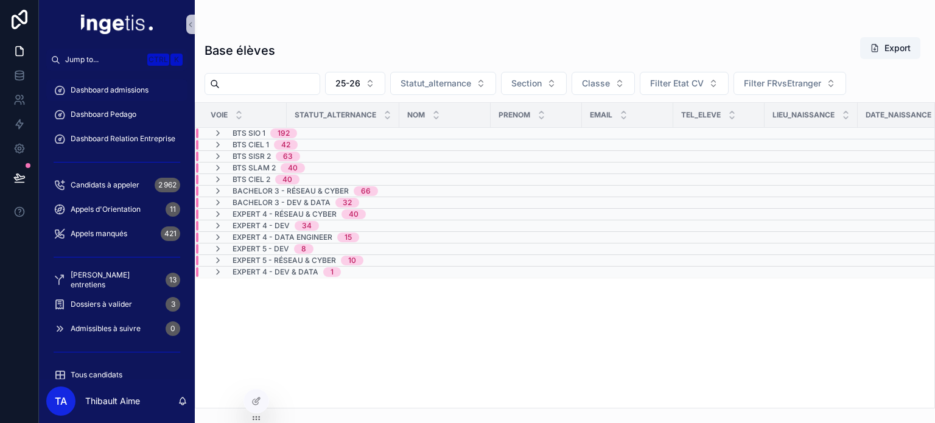
click at [114, 88] on span "Dashboard admissions" at bounding box center [110, 90] width 78 height 10
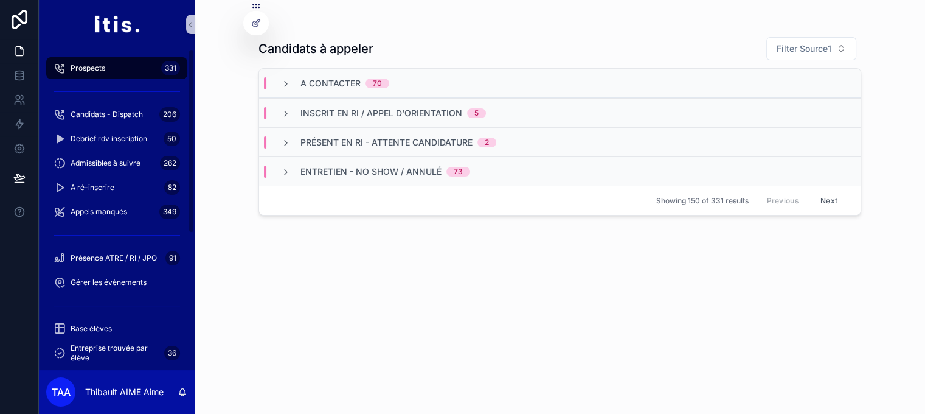
click at [341, 83] on span "A contacter" at bounding box center [331, 83] width 60 height 12
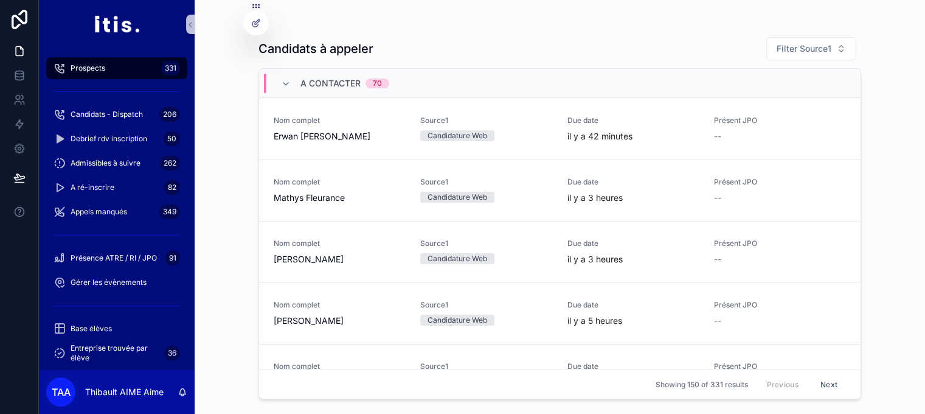
click at [297, 86] on div "A contacter 70" at bounding box center [335, 83] width 108 height 19
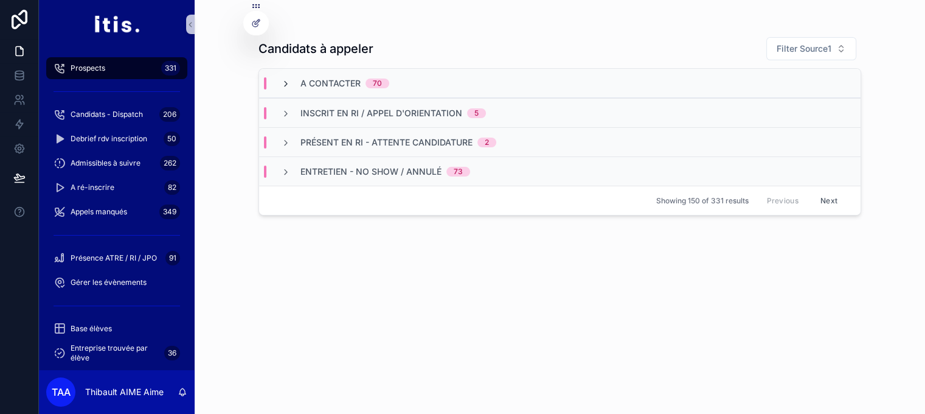
click at [291, 85] on icon "scrollable content" at bounding box center [286, 84] width 10 height 10
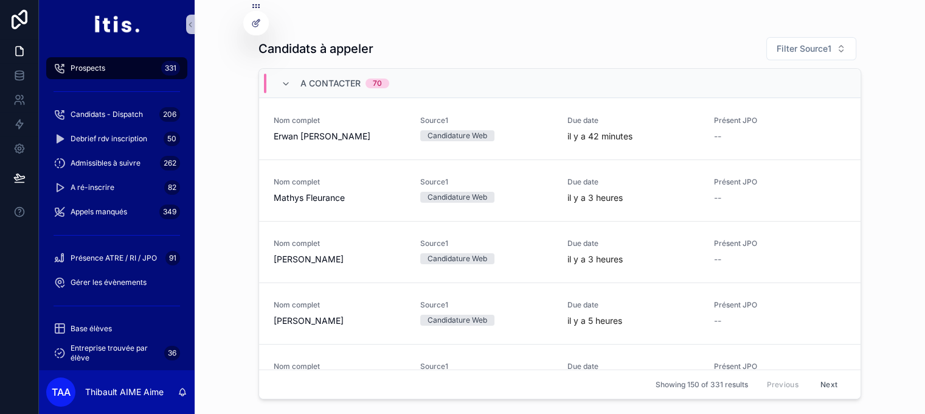
click at [291, 85] on icon "scrollable content" at bounding box center [286, 84] width 10 height 10
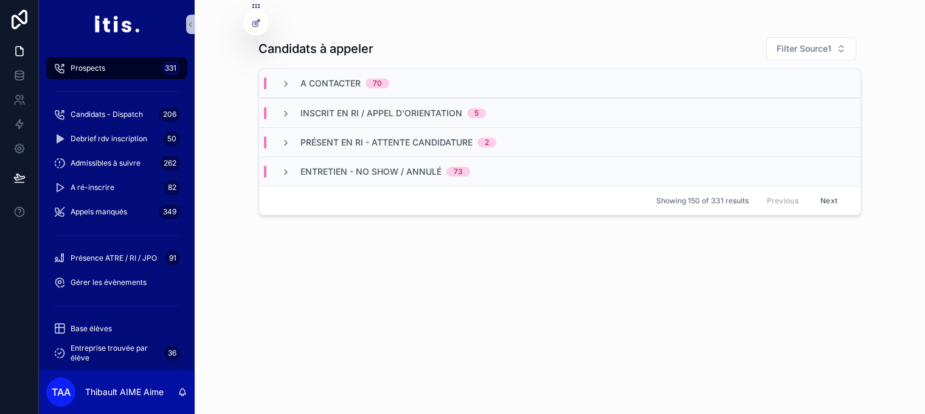
click at [291, 83] on icon "scrollable content" at bounding box center [286, 84] width 10 height 10
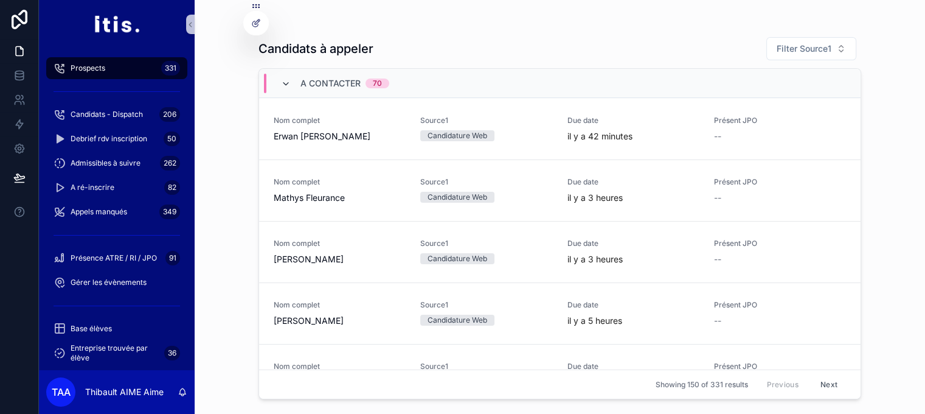
click at [290, 83] on icon "scrollable content" at bounding box center [286, 84] width 10 height 10
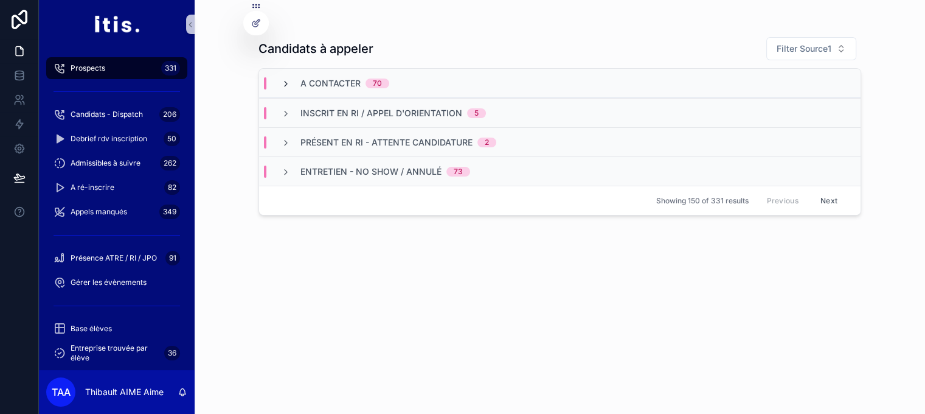
click at [290, 83] on icon "scrollable content" at bounding box center [286, 84] width 10 height 10
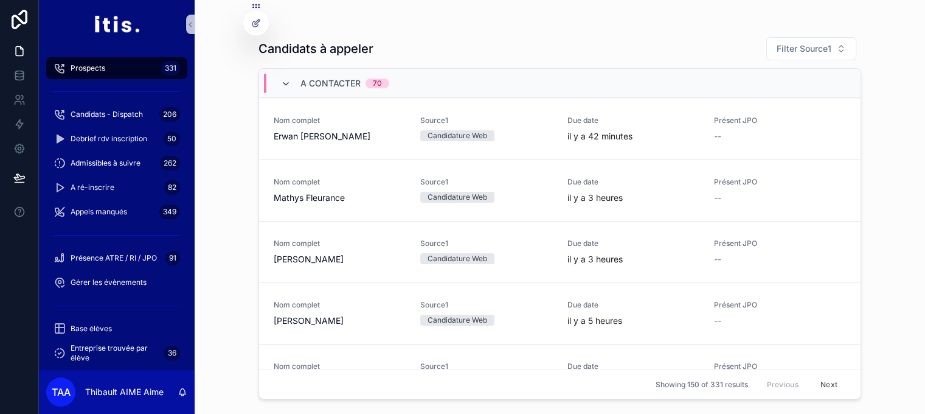
click at [291, 85] on icon "scrollable content" at bounding box center [286, 84] width 10 height 10
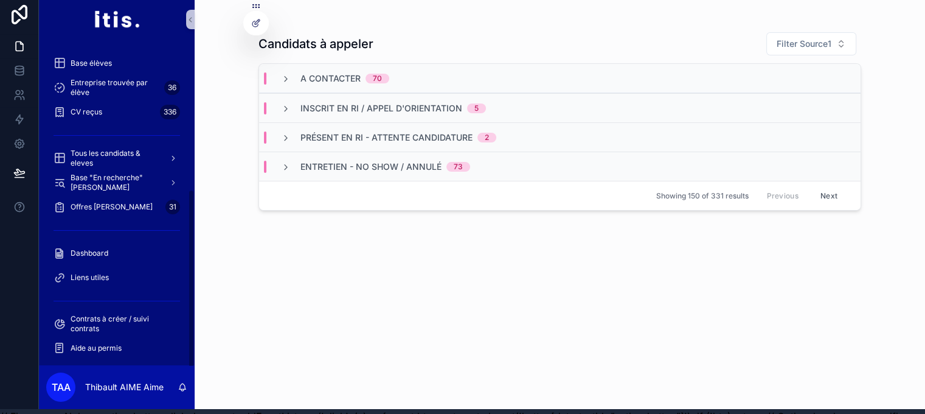
scroll to position [38, 0]
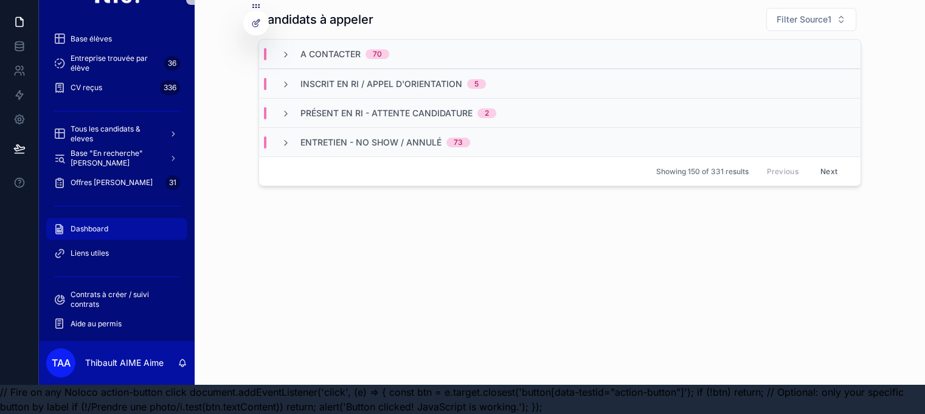
click at [94, 224] on span "Dashboard" at bounding box center [90, 229] width 38 height 10
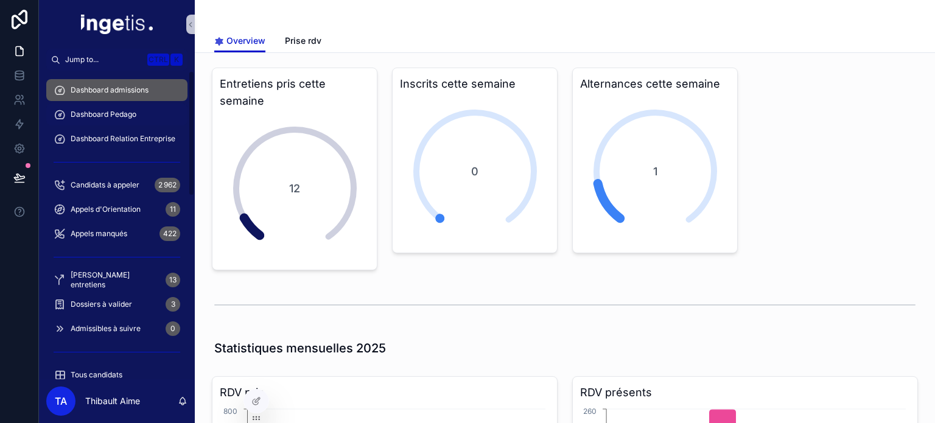
click at [114, 119] on span "Dashboard Pedago" at bounding box center [104, 115] width 66 height 10
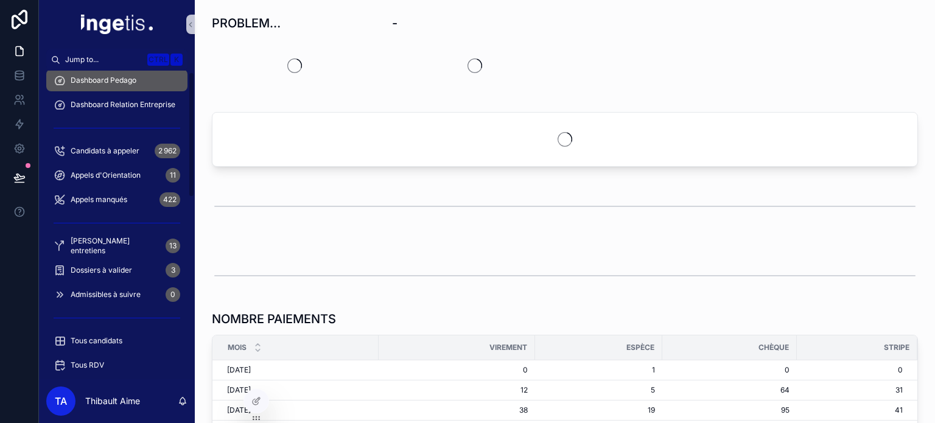
scroll to position [183, 0]
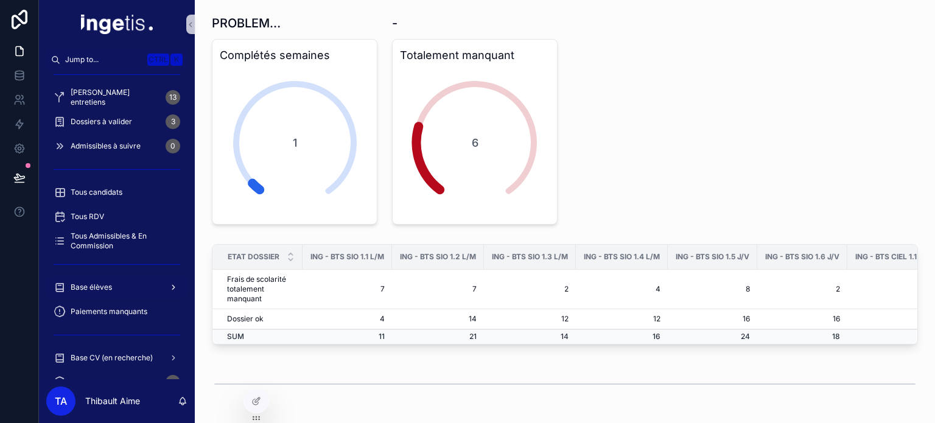
click at [103, 284] on span "Base élèves" at bounding box center [91, 287] width 41 height 10
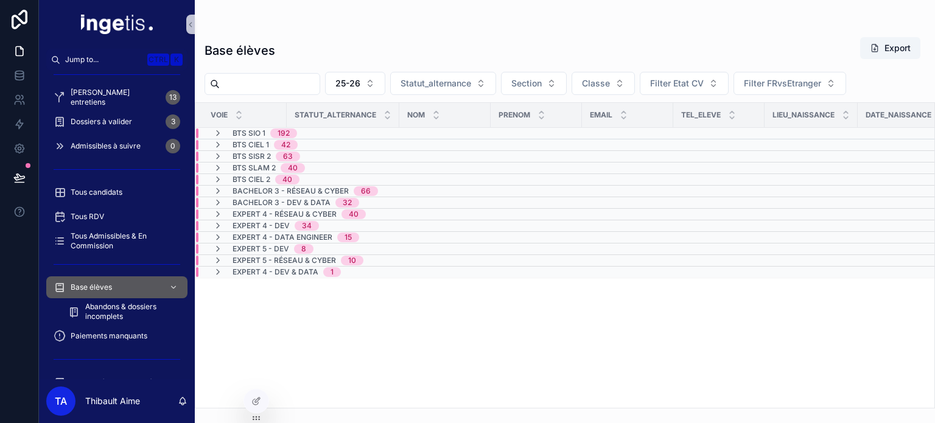
click at [289, 130] on div "192" at bounding box center [283, 133] width 12 height 10
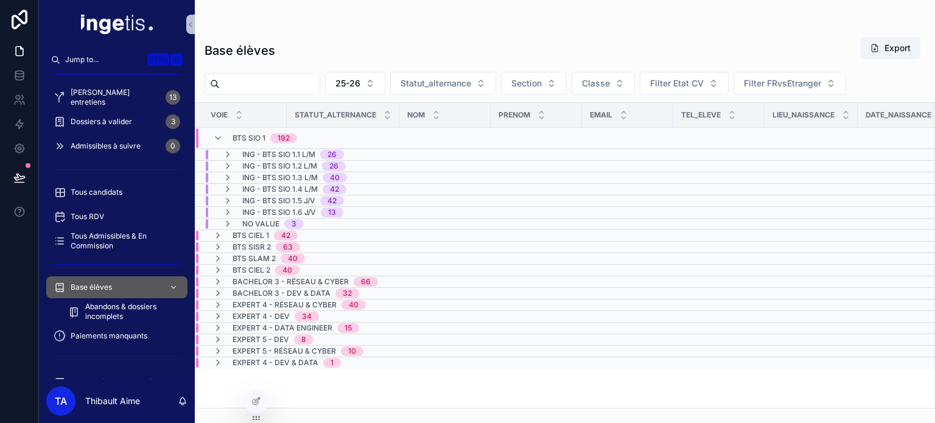
click at [305, 162] on span "ING - BTS SIO 1.2 L/M" at bounding box center [279, 166] width 75 height 10
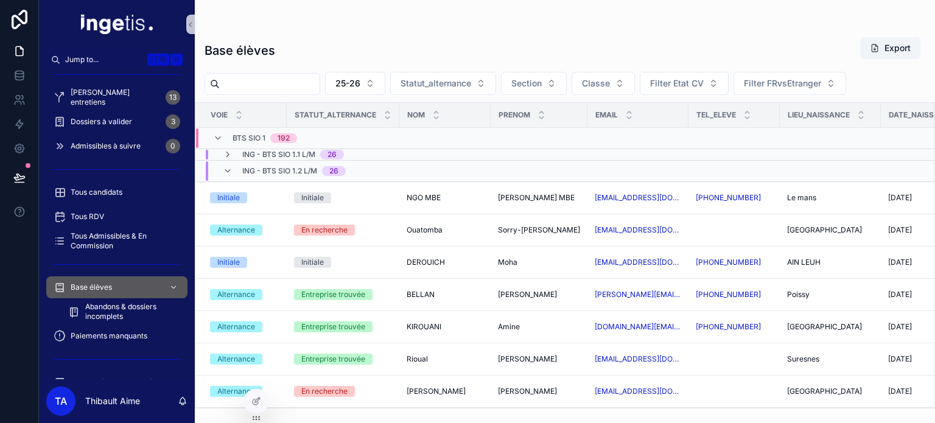
click at [300, 162] on div "ING - BTS SIO 1.2 L/M 26" at bounding box center [293, 170] width 103 height 19
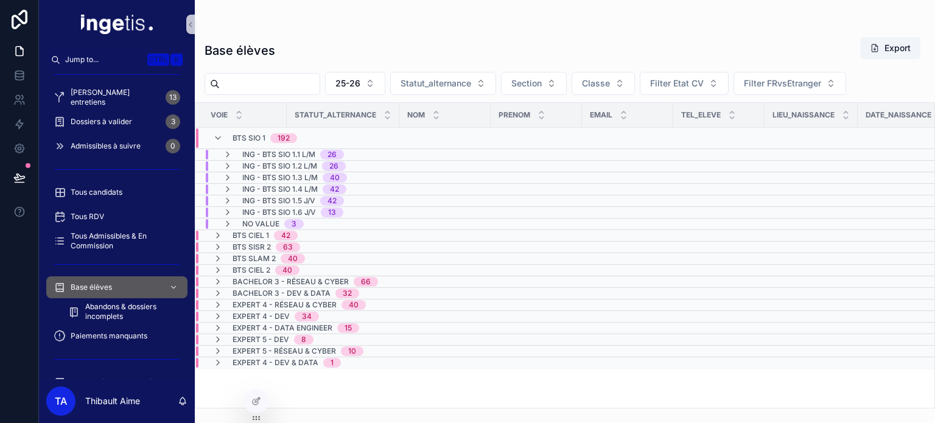
click at [294, 152] on span "ING - BTS SIO 1.1 L/M" at bounding box center [278, 155] width 73 height 10
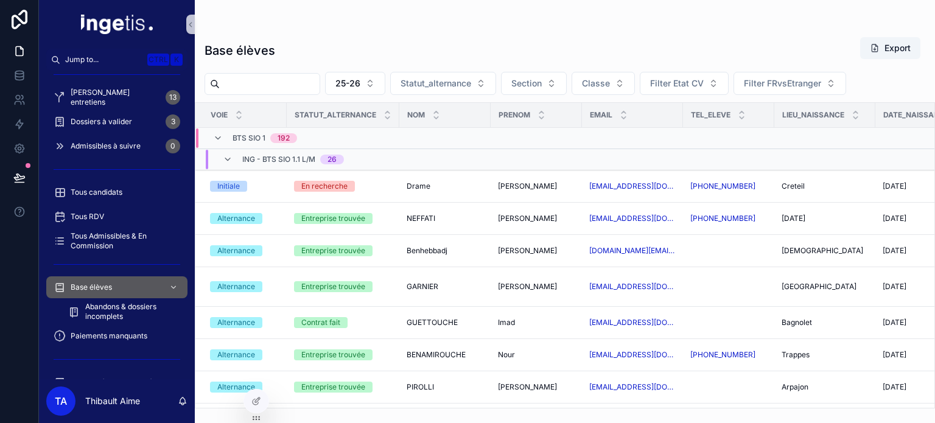
click at [291, 155] on span "ING - BTS SIO 1.1 L/M" at bounding box center [278, 160] width 73 height 10
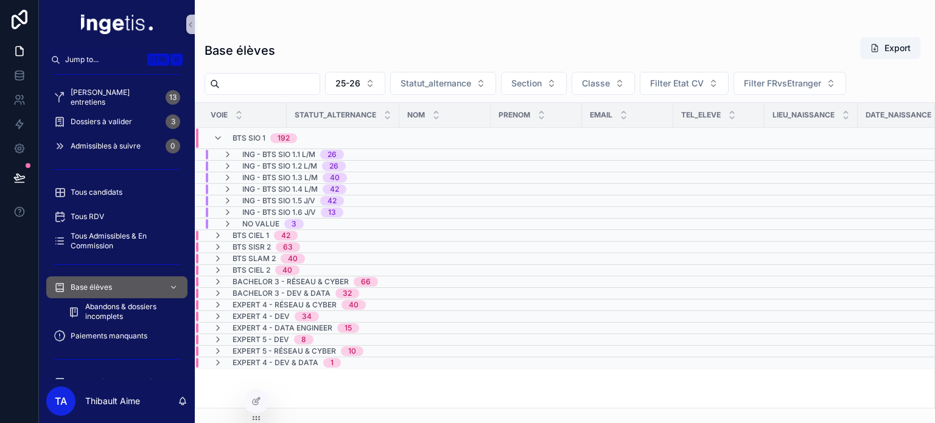
click at [299, 166] on span "ING - BTS SIO 1.2 L/M" at bounding box center [279, 166] width 75 height 10
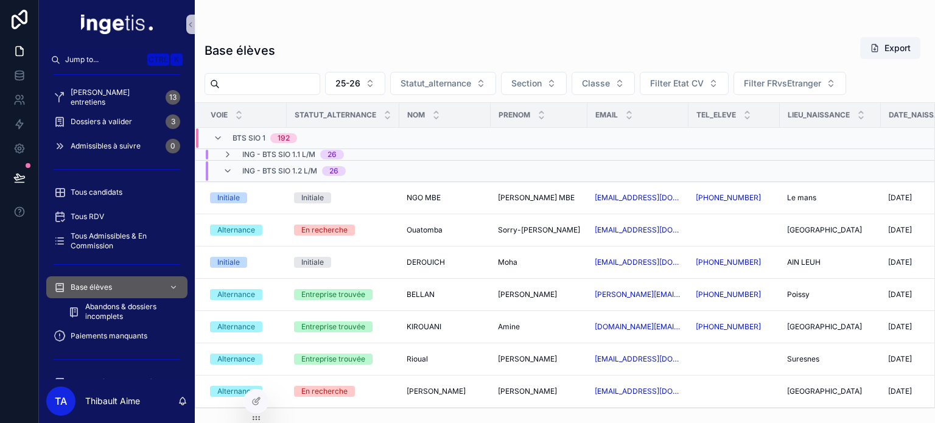
click at [377, 164] on div "ING - BTS SIO 1.2 L/M 26" at bounding box center [343, 170] width 294 height 19
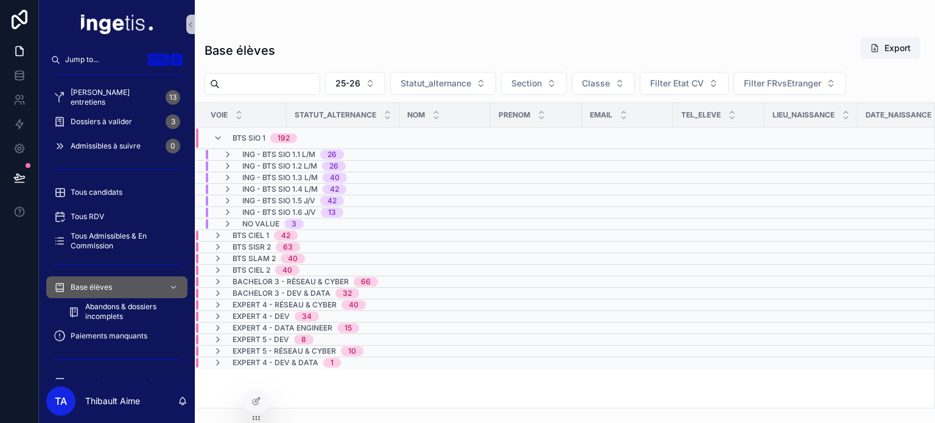
click at [371, 177] on div "ING - BTS SIO 1.3 L/M 40" at bounding box center [343, 178] width 294 height 10
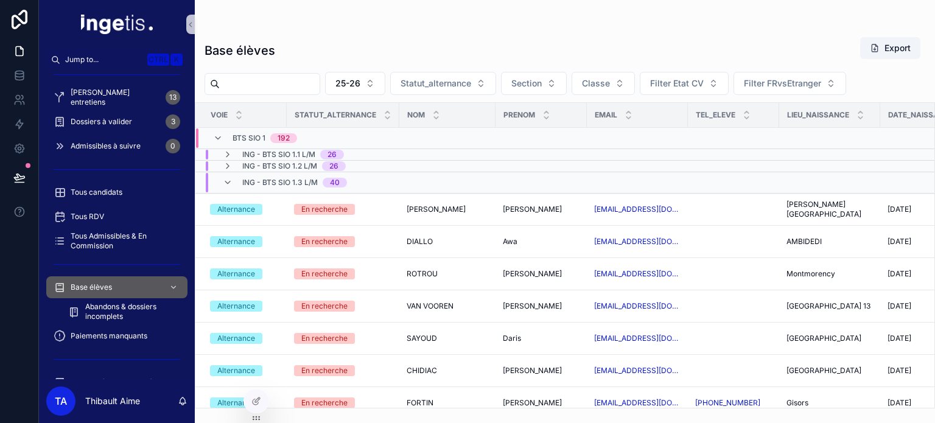
click at [371, 177] on div "ING - BTS SIO 1.3 L/M 40" at bounding box center [345, 182] width 299 height 19
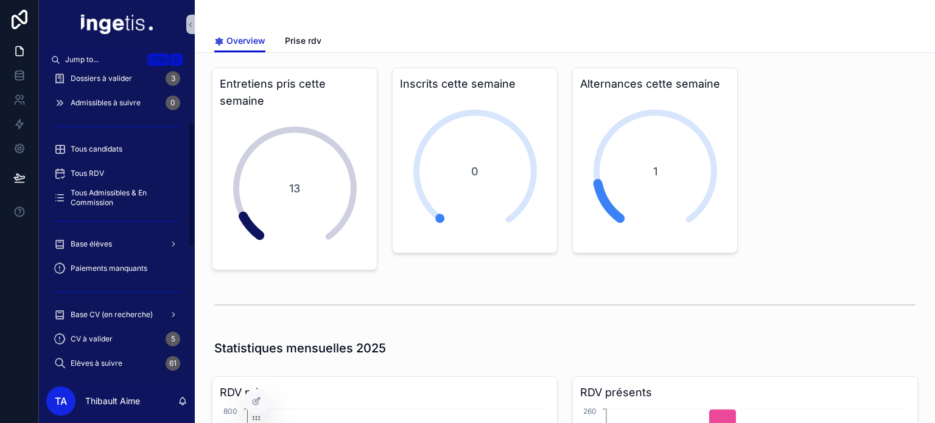
scroll to position [243, 0]
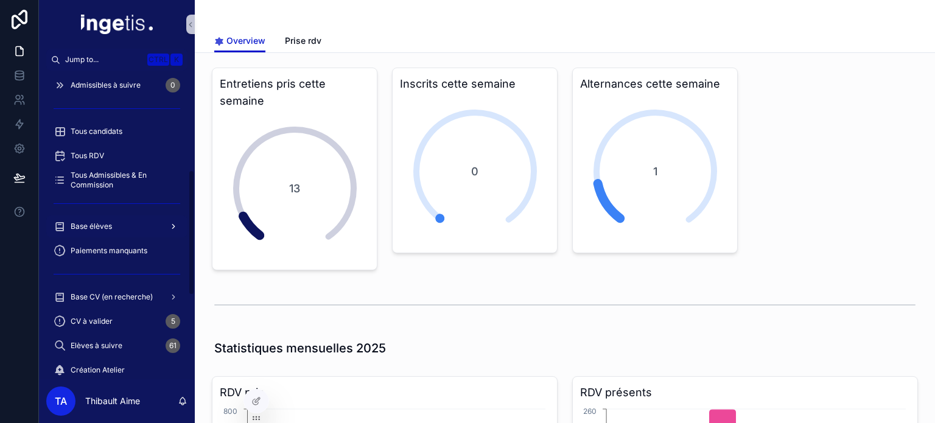
click at [110, 229] on span "Base élèves" at bounding box center [91, 226] width 41 height 10
